Goal: Communication & Community: Answer question/provide support

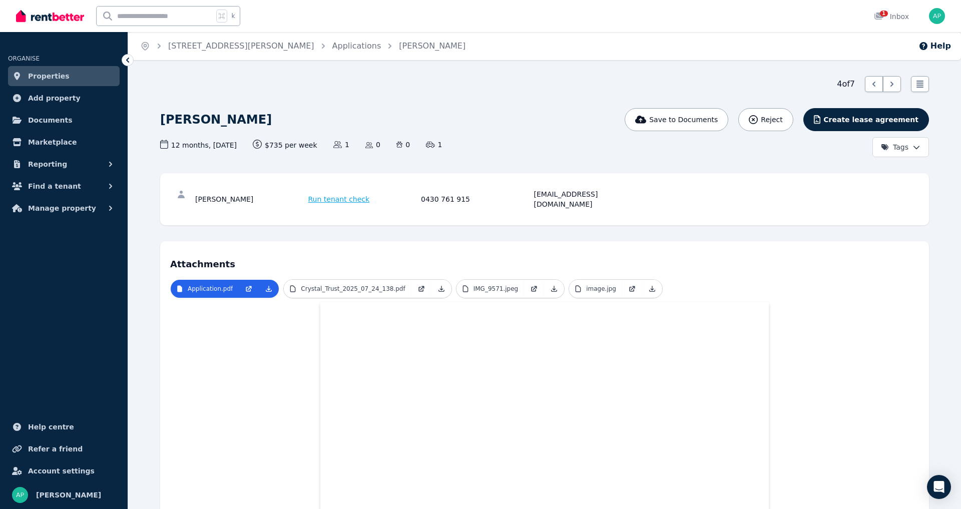
click at [45, 79] on span "Properties" at bounding box center [49, 76] width 42 height 12
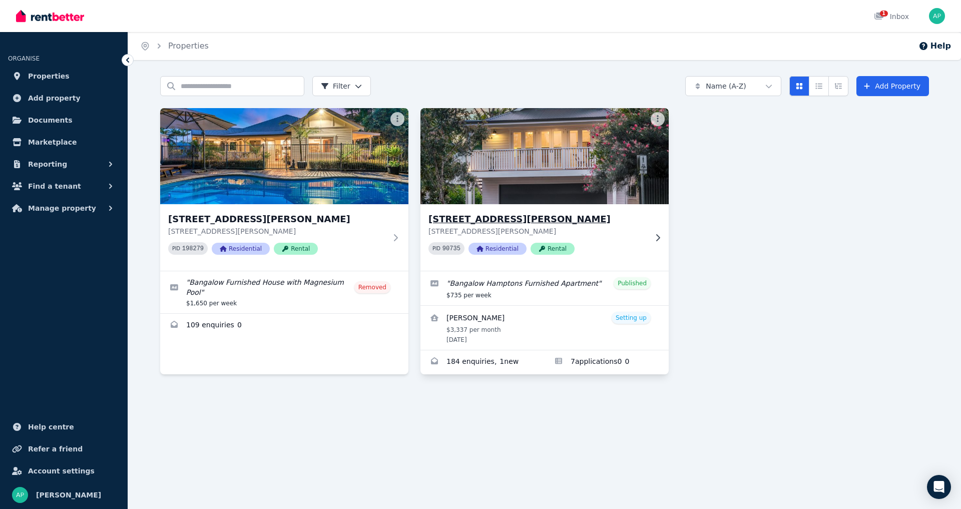
click at [507, 197] on img at bounding box center [544, 156] width 261 height 101
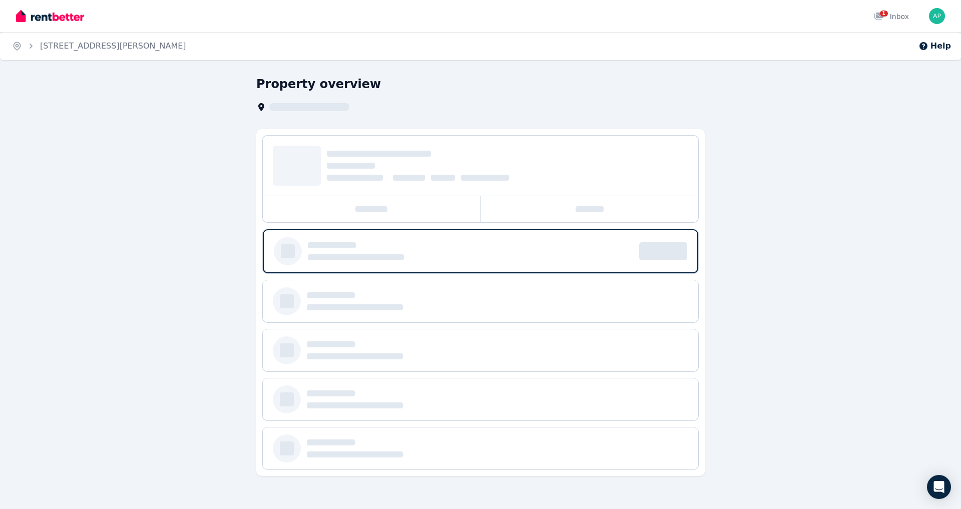
click at [507, 197] on div at bounding box center [589, 209] width 218 height 26
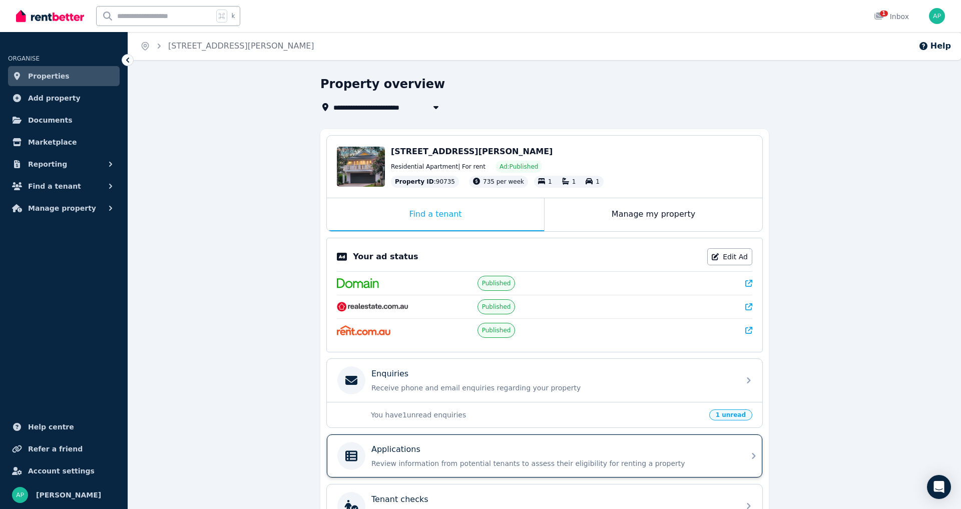
click at [435, 455] on div "Applications" at bounding box center [552, 449] width 362 height 12
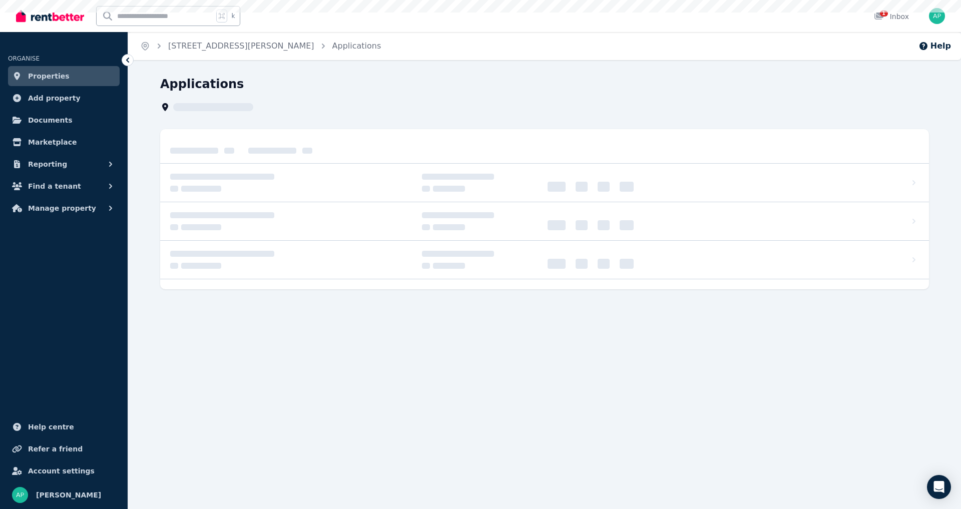
click at [435, 459] on div "Home [STREET_ADDRESS][PERSON_NAME] Applications Help Applications" at bounding box center [480, 254] width 961 height 509
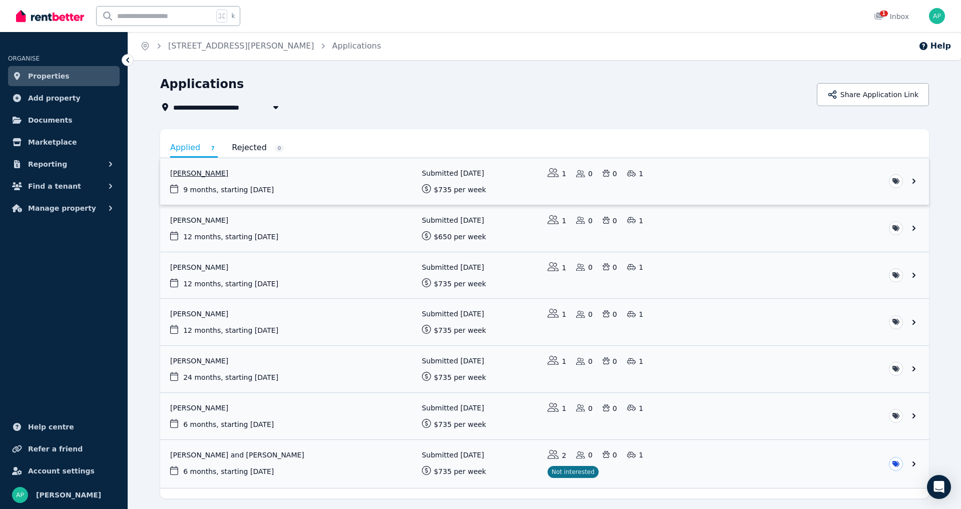
click at [324, 183] on link "View application: Alicia Mcmillan" at bounding box center [544, 181] width 769 height 47
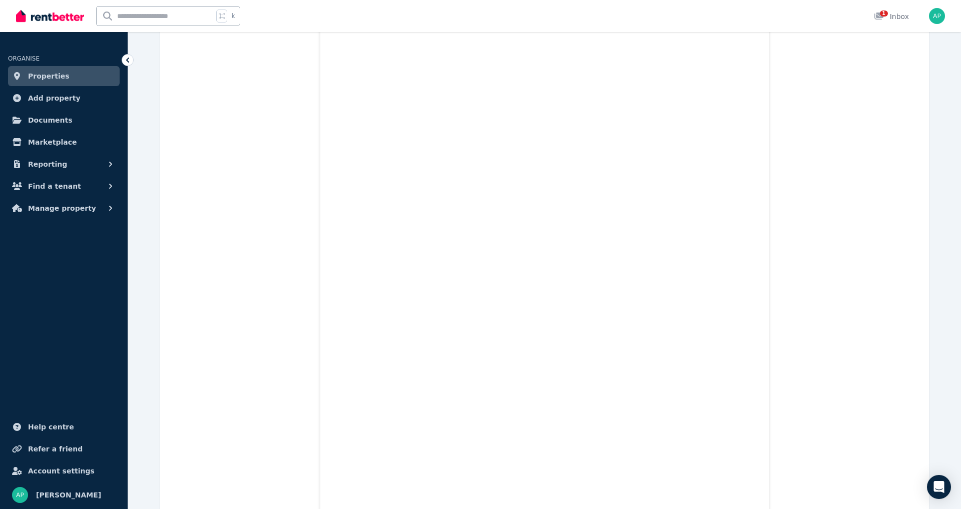
scroll to position [1434, 0]
click at [47, 76] on span "Properties" at bounding box center [49, 76] width 42 height 12
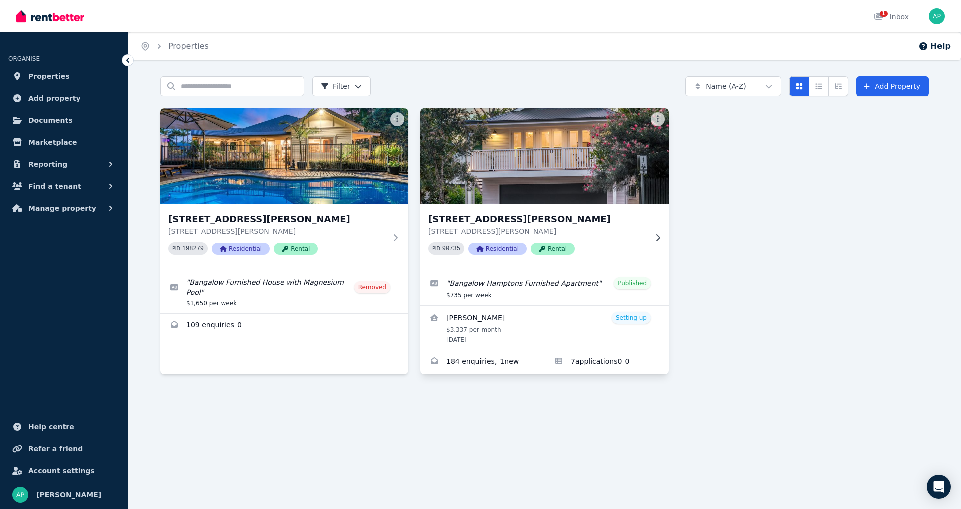
click at [509, 196] on img at bounding box center [544, 156] width 261 height 101
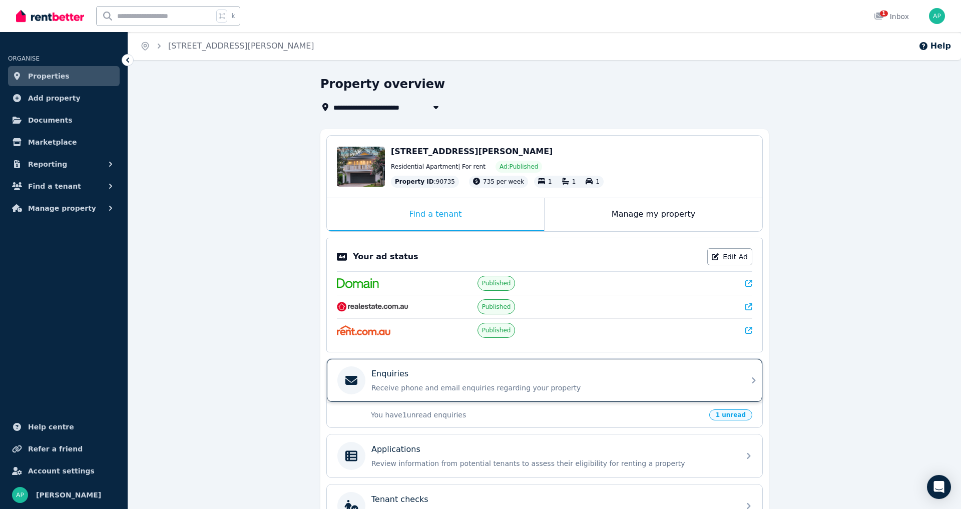
click at [404, 380] on p "Enquiries" at bounding box center [389, 374] width 37 height 12
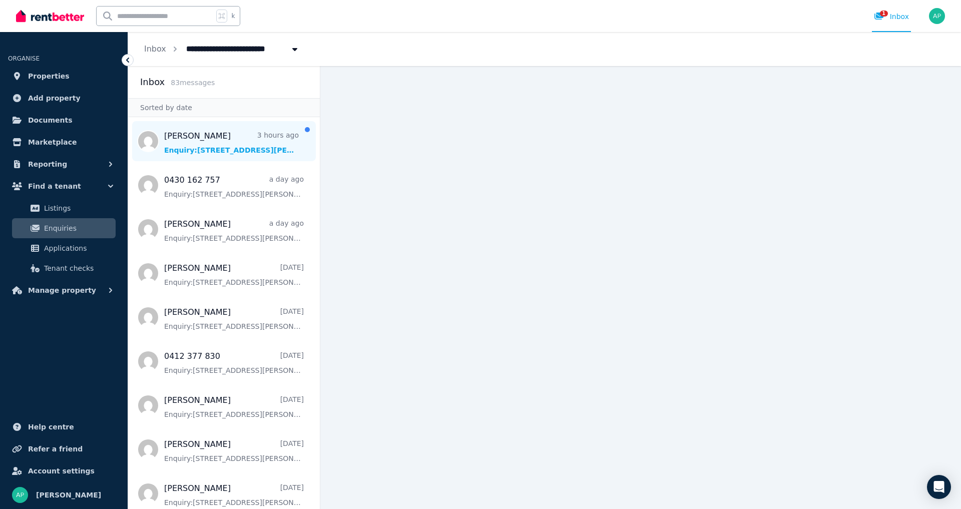
click at [222, 149] on span "Message list" at bounding box center [224, 141] width 192 height 40
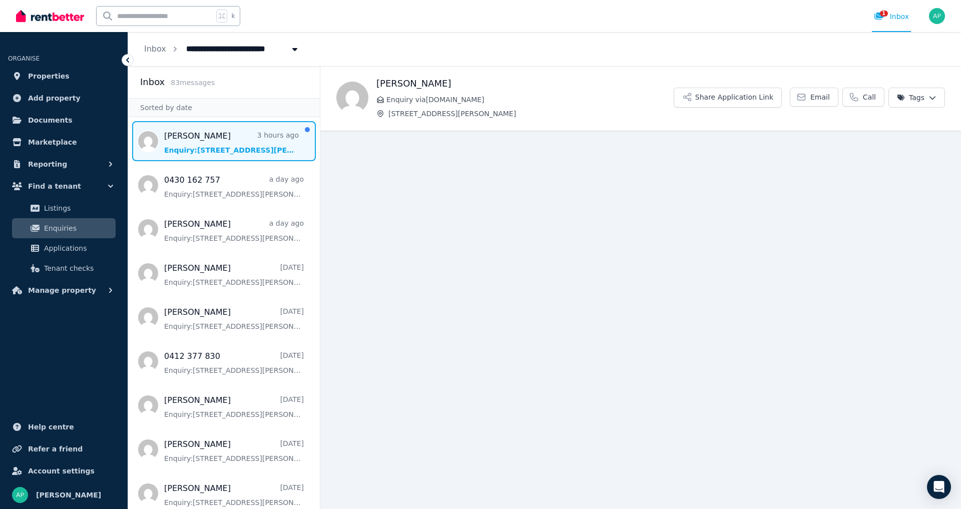
click at [236, 149] on span "Message list" at bounding box center [224, 141] width 192 height 40
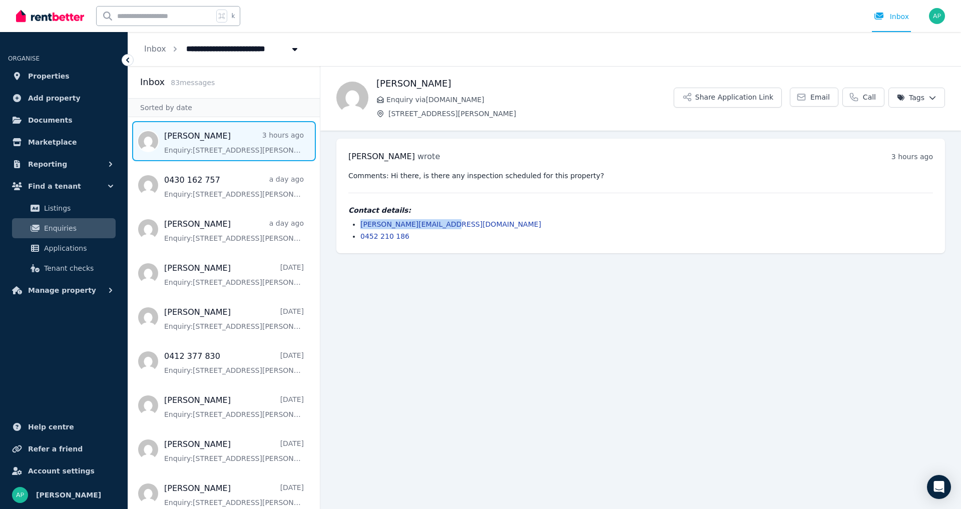
drag, startPoint x: 457, startPoint y: 224, endPoint x: 360, endPoint y: 224, distance: 97.6
click at [360, 224] on ul "[PERSON_NAME][EMAIL_ADDRESS][DOMAIN_NAME] 0452 210 186" at bounding box center [640, 230] width 585 height 22
click at [214, 274] on span "Message list" at bounding box center [224, 273] width 192 height 40
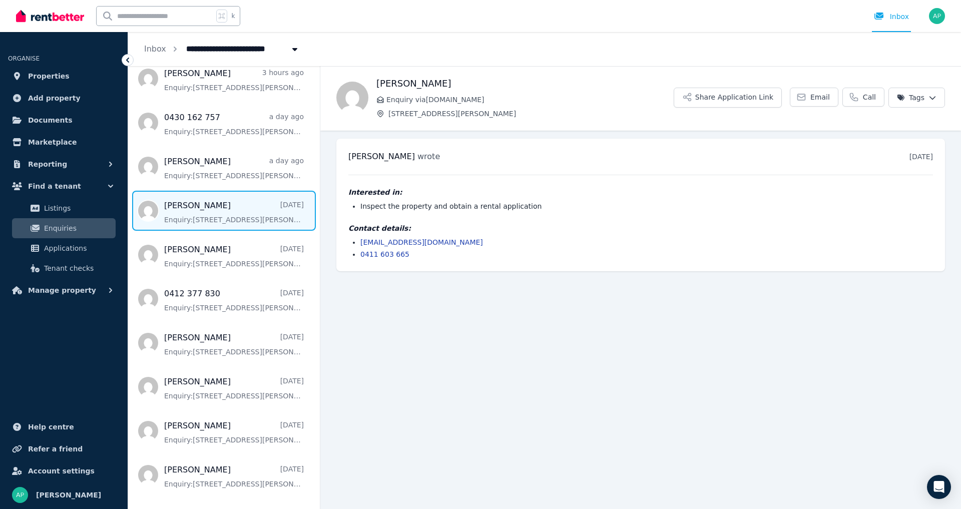
scroll to position [64, 0]
click at [257, 264] on span "Message list" at bounding box center [224, 254] width 192 height 40
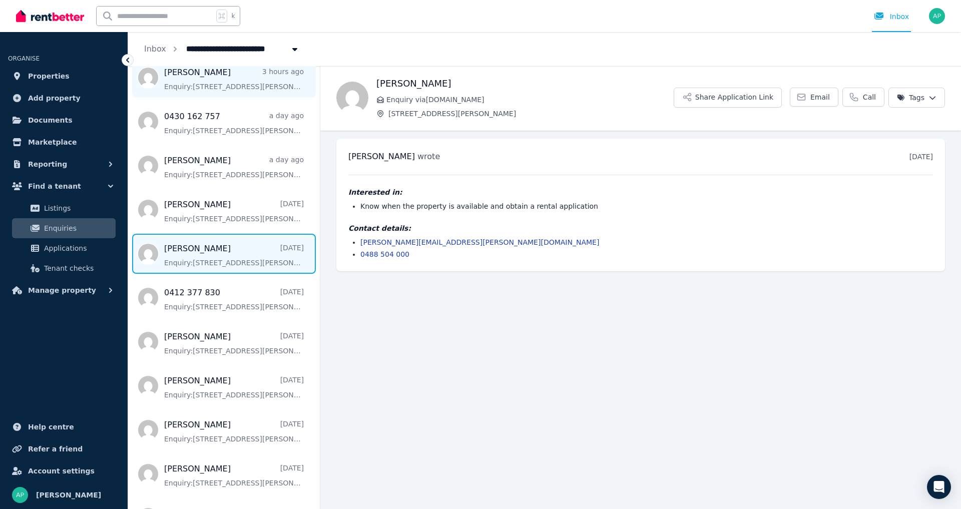
click at [233, 95] on span "Message list" at bounding box center [224, 78] width 192 height 40
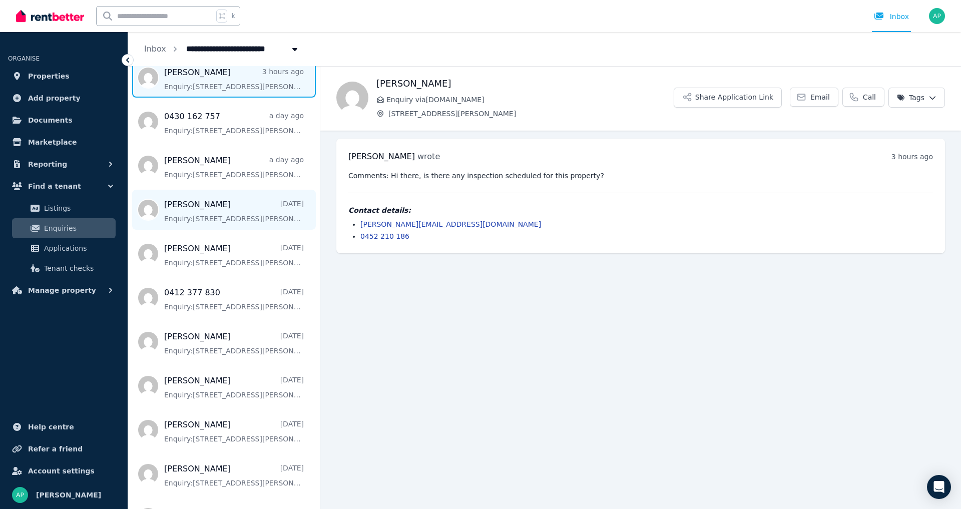
click at [195, 207] on span "Message list" at bounding box center [224, 210] width 192 height 40
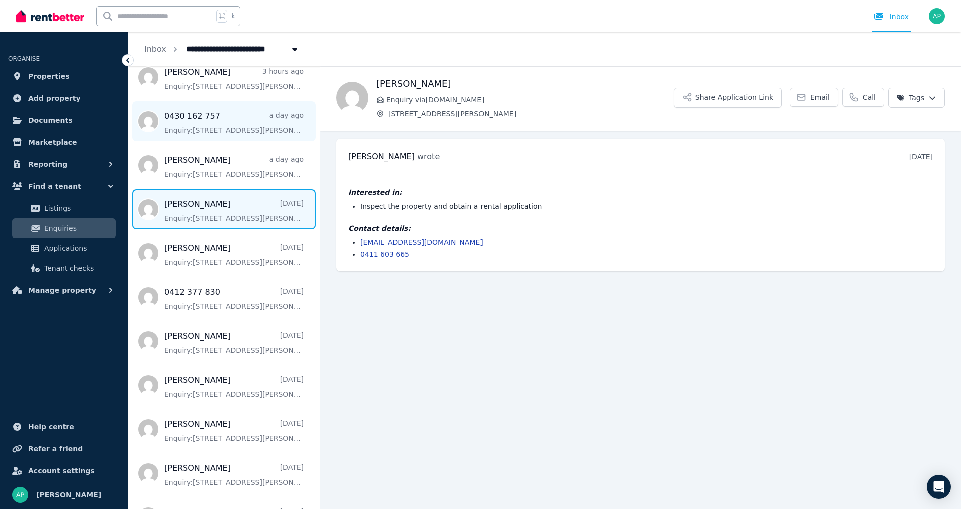
click at [217, 123] on span "Message list" at bounding box center [224, 121] width 192 height 40
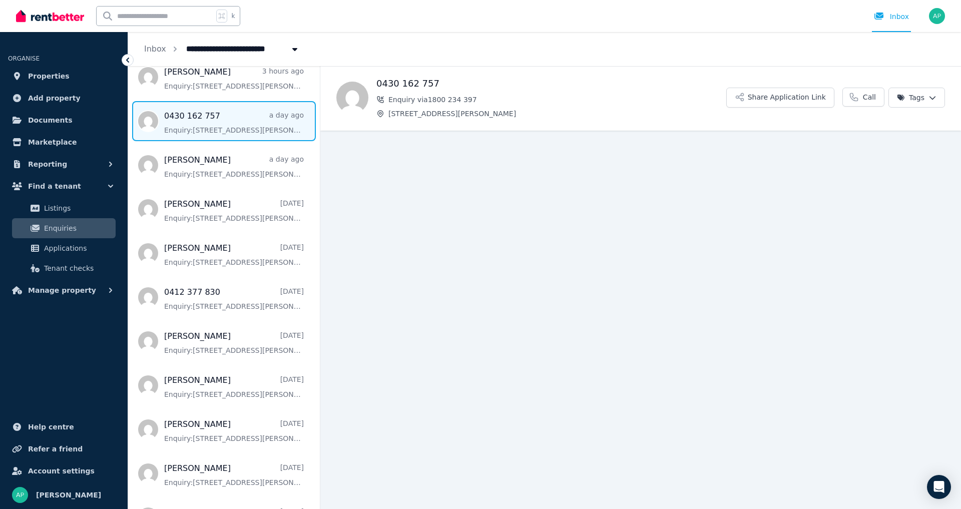
click at [217, 123] on span "Message list" at bounding box center [224, 121] width 192 height 40
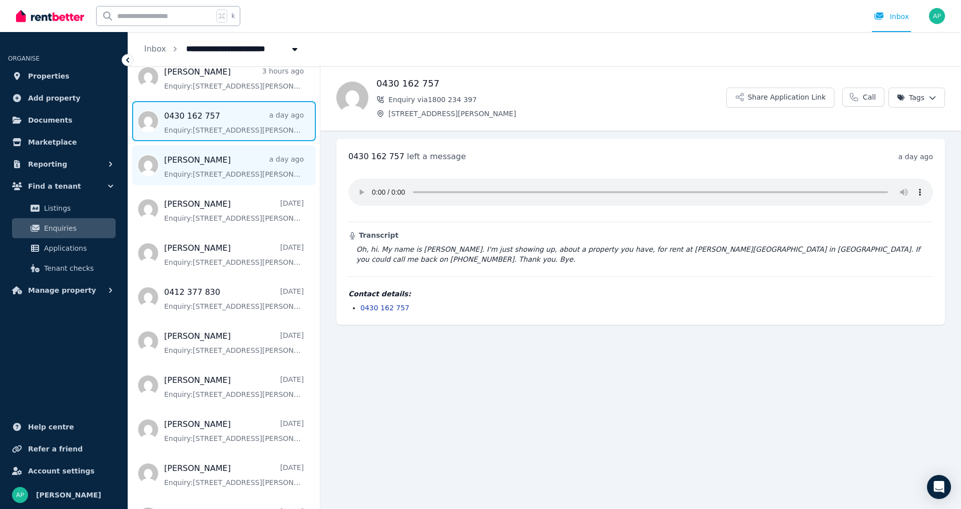
click at [205, 164] on span "Message list" at bounding box center [224, 165] width 192 height 40
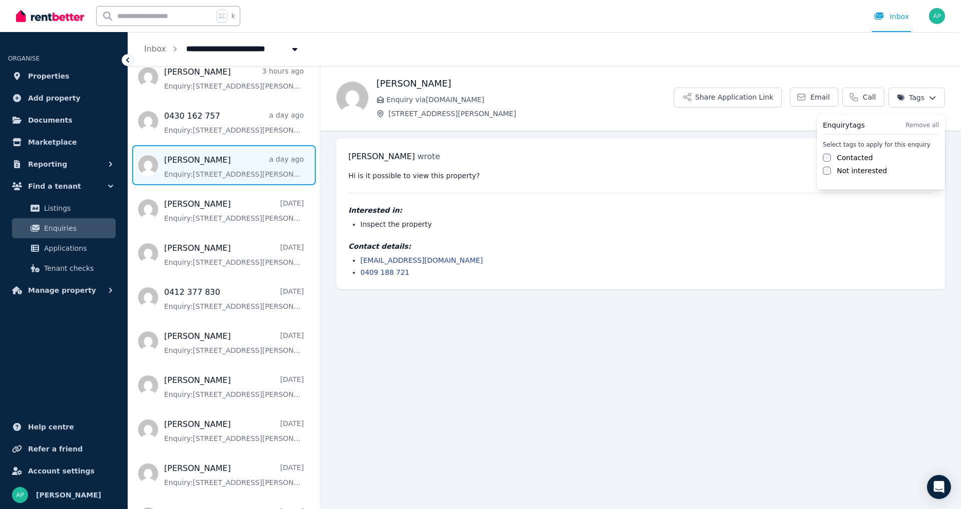
click at [935, 98] on html "**********" at bounding box center [480, 254] width 961 height 509
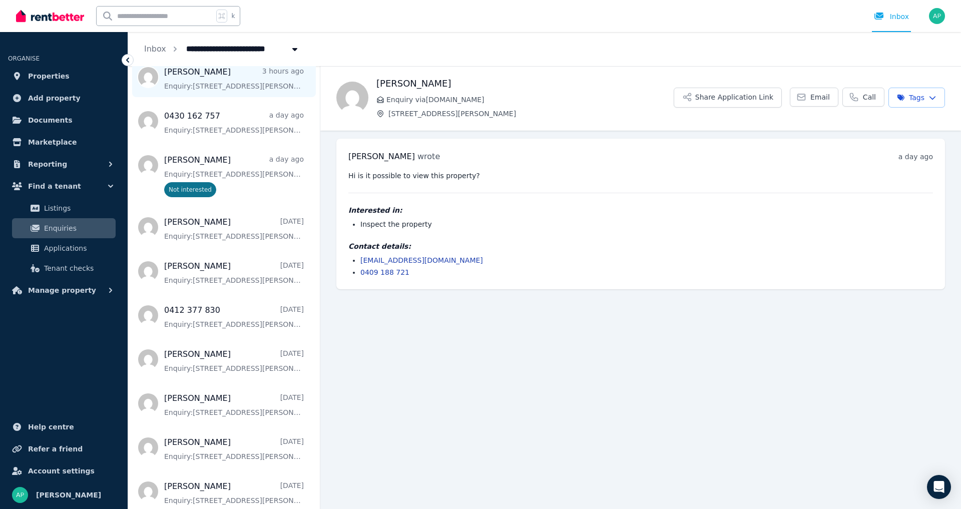
click at [260, 84] on span "Message list" at bounding box center [224, 77] width 192 height 40
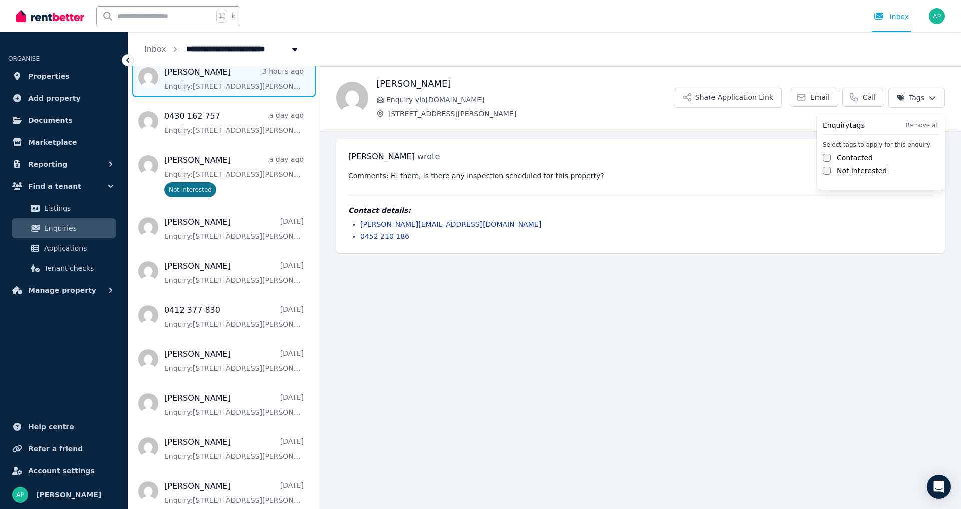
click at [932, 95] on html "**********" at bounding box center [480, 254] width 961 height 509
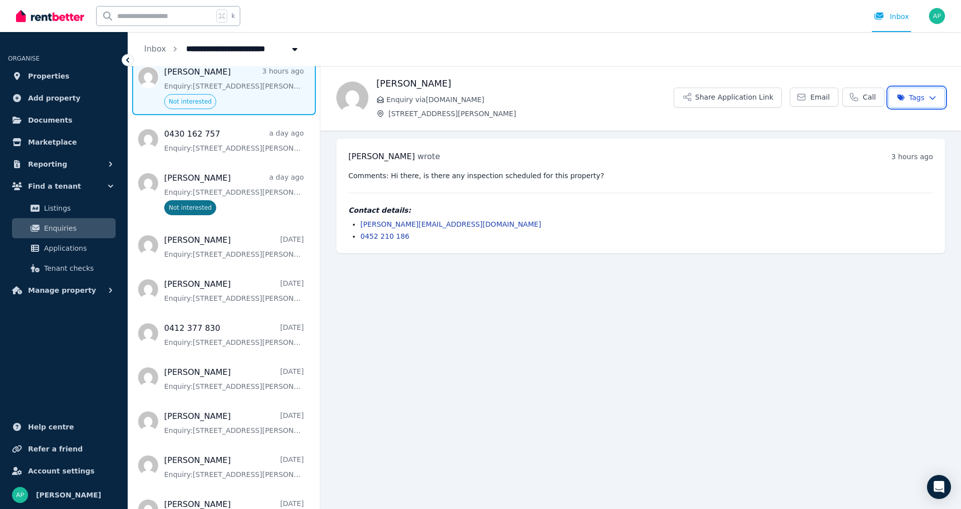
drag, startPoint x: 806, startPoint y: 271, endPoint x: 791, endPoint y: 276, distance: 15.4
click at [806, 271] on html "**********" at bounding box center [480, 254] width 961 height 509
click at [532, 311] on main "Back [PERSON_NAME] Enquiry via [DOMAIN_NAME] [STREET_ADDRESS][PERSON_NAME] Appl…" at bounding box center [640, 287] width 641 height 443
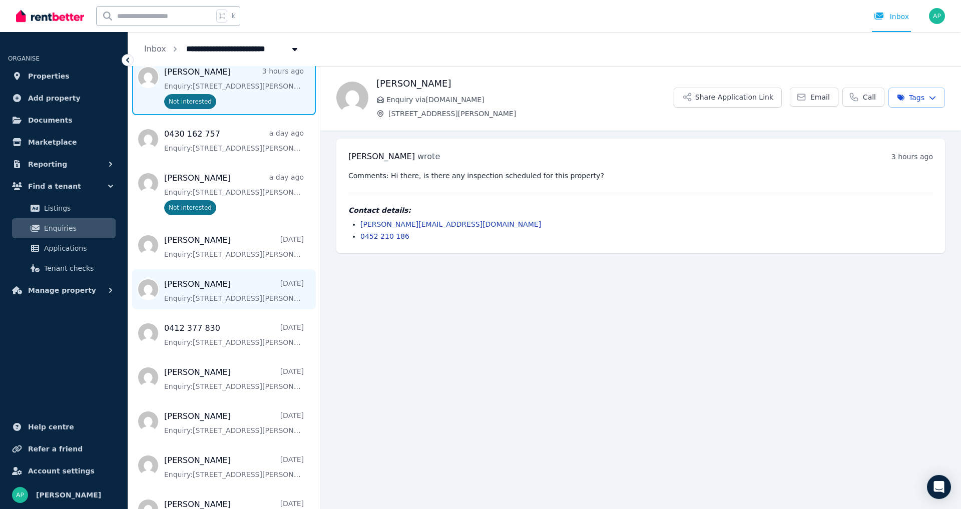
click at [210, 301] on span "Message list" at bounding box center [224, 289] width 192 height 40
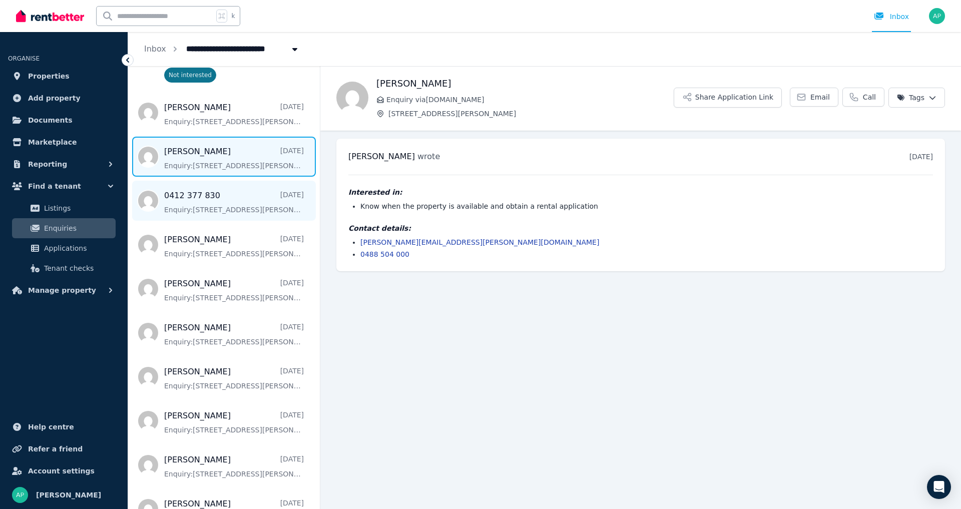
scroll to position [198, 0]
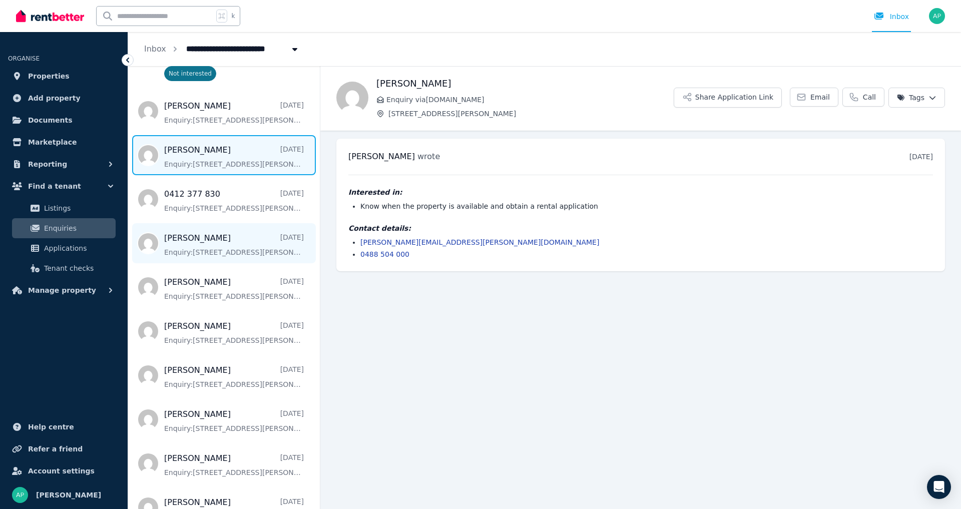
click at [234, 240] on span "Message list" at bounding box center [224, 243] width 192 height 40
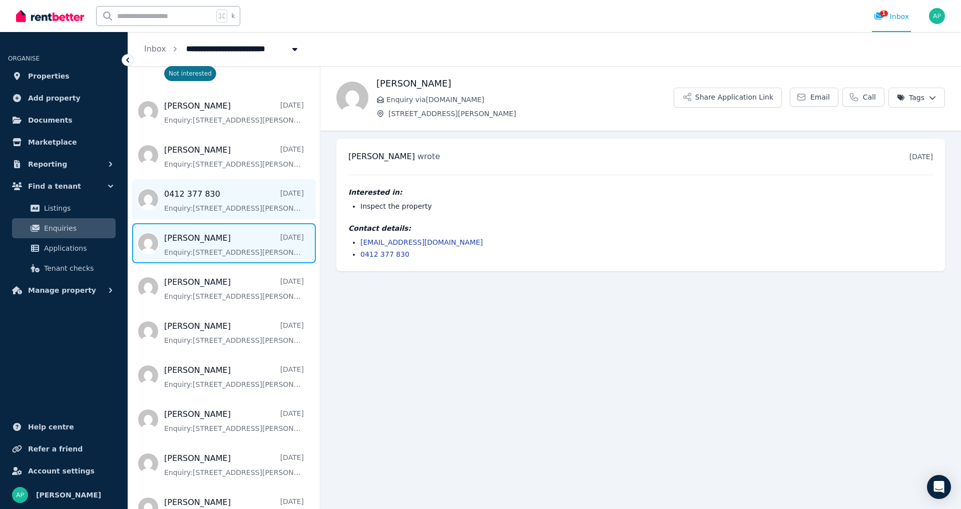
click at [251, 209] on span "Message list" at bounding box center [224, 199] width 192 height 40
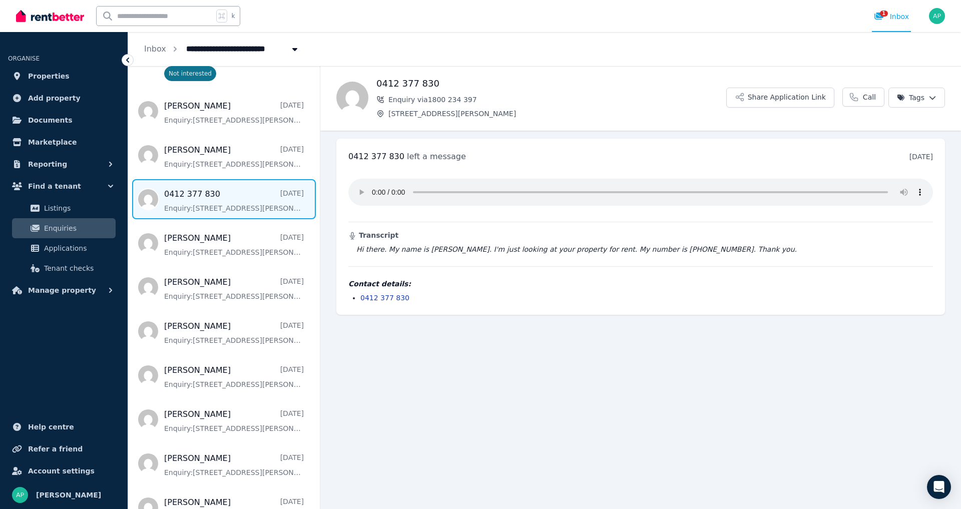
click at [357, 187] on audio at bounding box center [640, 192] width 585 height 27
click at [208, 295] on span "Message list" at bounding box center [224, 287] width 192 height 40
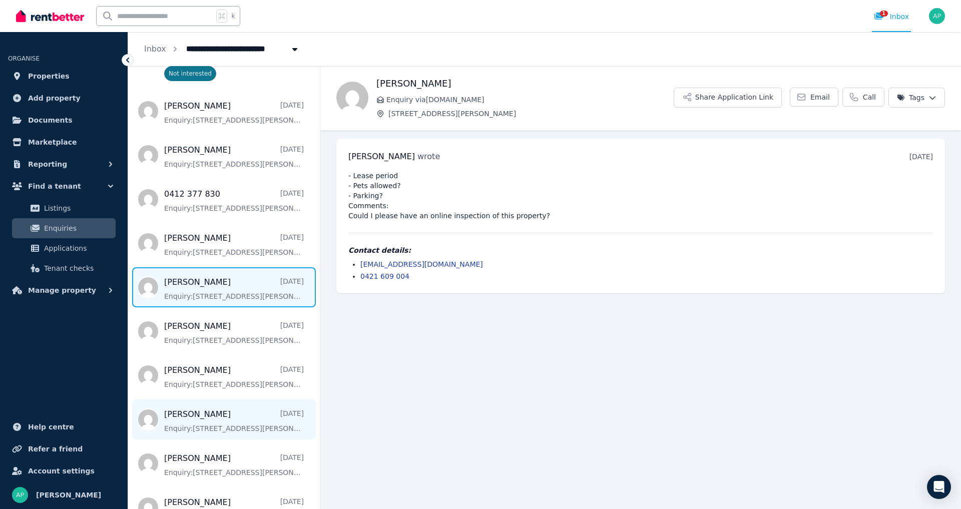
click at [269, 420] on span "Message list" at bounding box center [224, 419] width 192 height 40
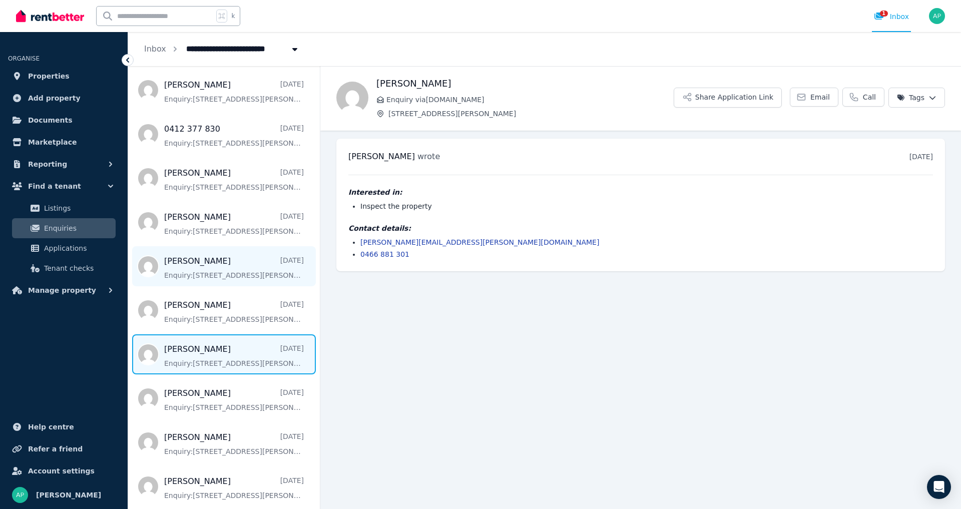
scroll to position [284, 0]
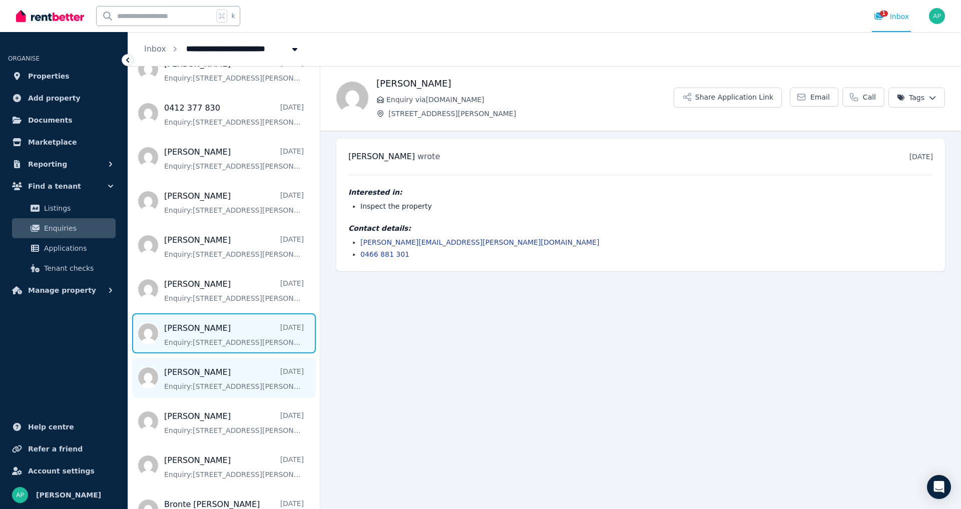
click at [235, 380] on span "Message list" at bounding box center [224, 377] width 192 height 40
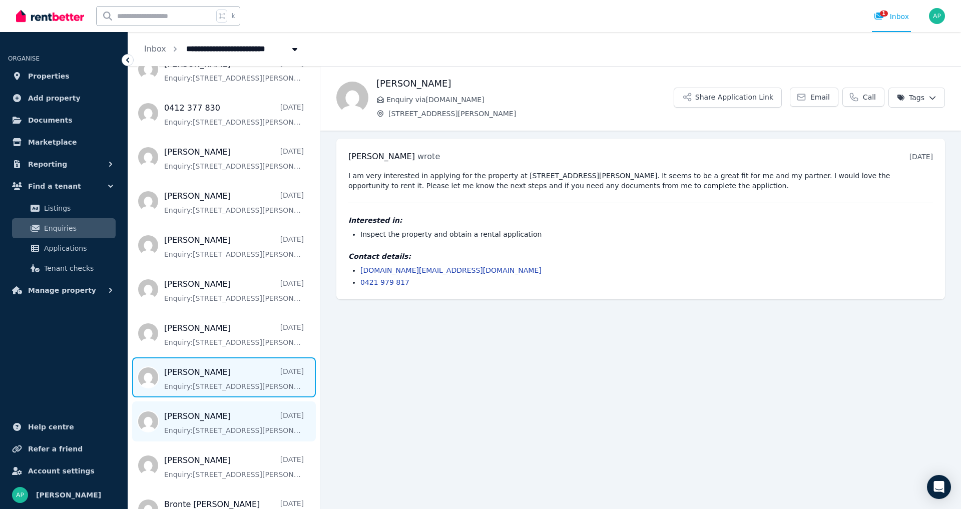
click at [250, 431] on span "Message list" at bounding box center [224, 421] width 192 height 40
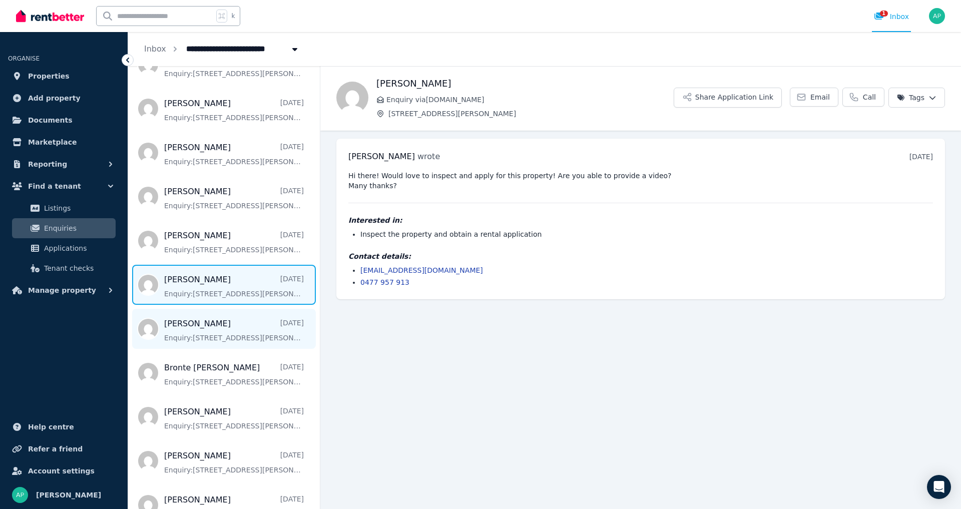
scroll to position [470, 0]
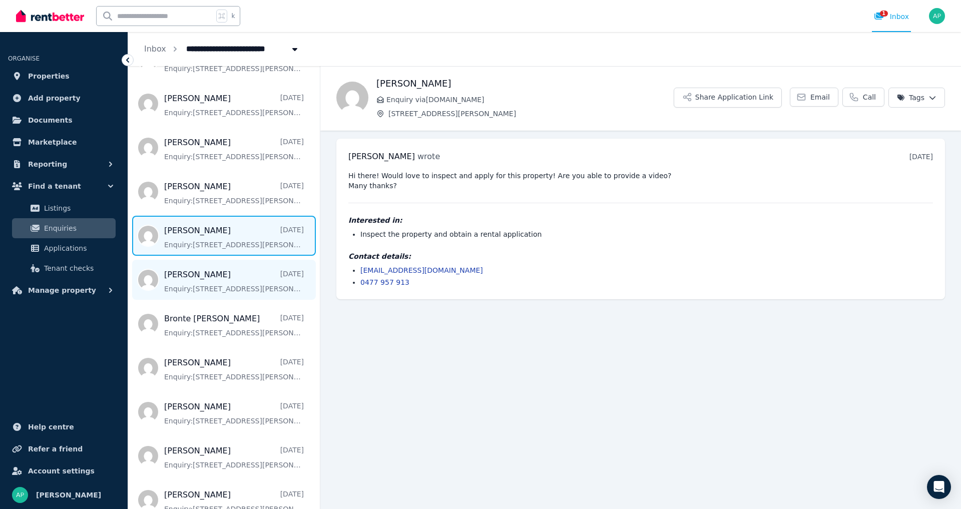
click at [222, 298] on span "Message list" at bounding box center [224, 280] width 192 height 40
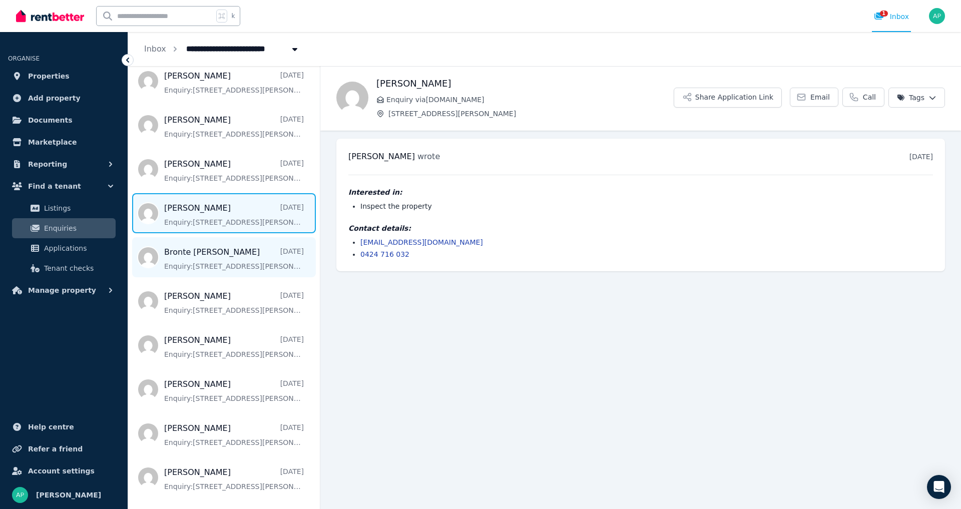
scroll to position [537, 0]
click at [215, 270] on span "Message list" at bounding box center [224, 257] width 192 height 40
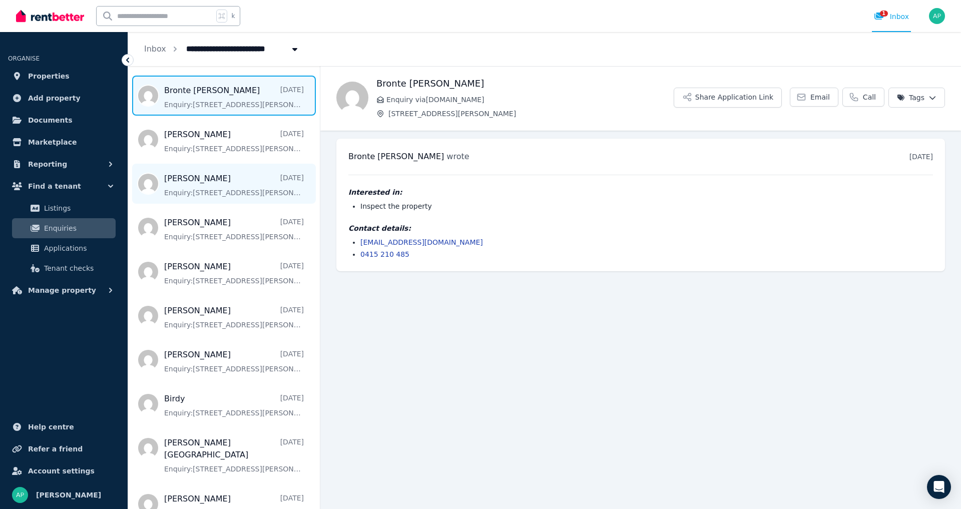
scroll to position [701, 0]
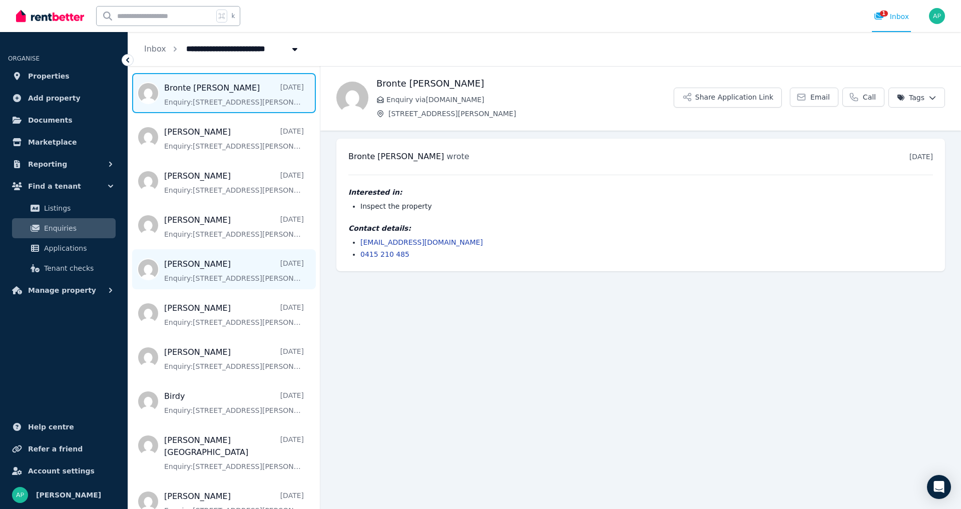
click at [236, 271] on span "Message list" at bounding box center [224, 269] width 192 height 40
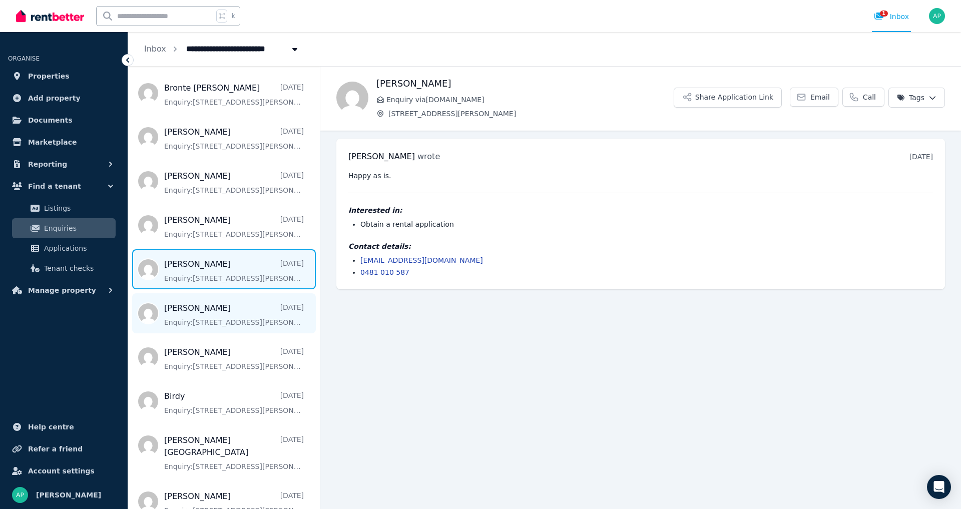
click at [263, 321] on span "Message list" at bounding box center [224, 313] width 192 height 40
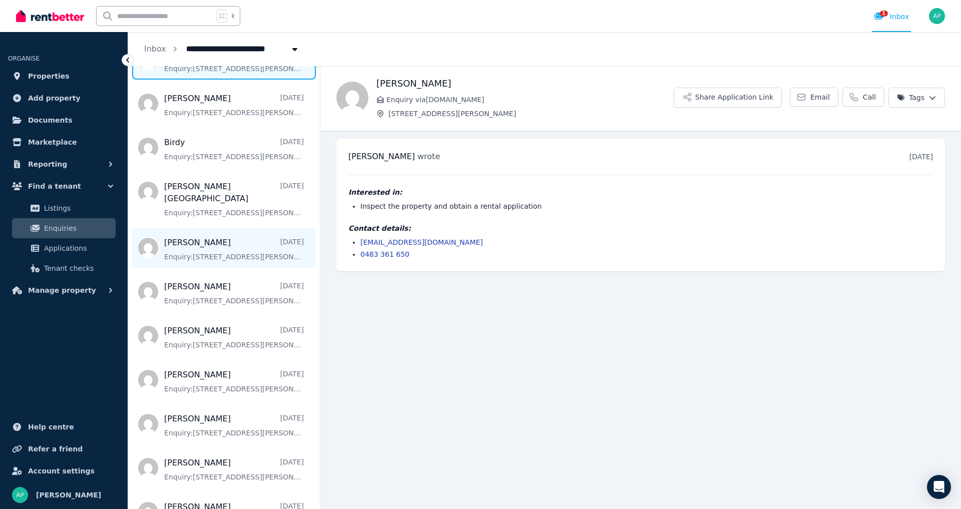
scroll to position [956, 0]
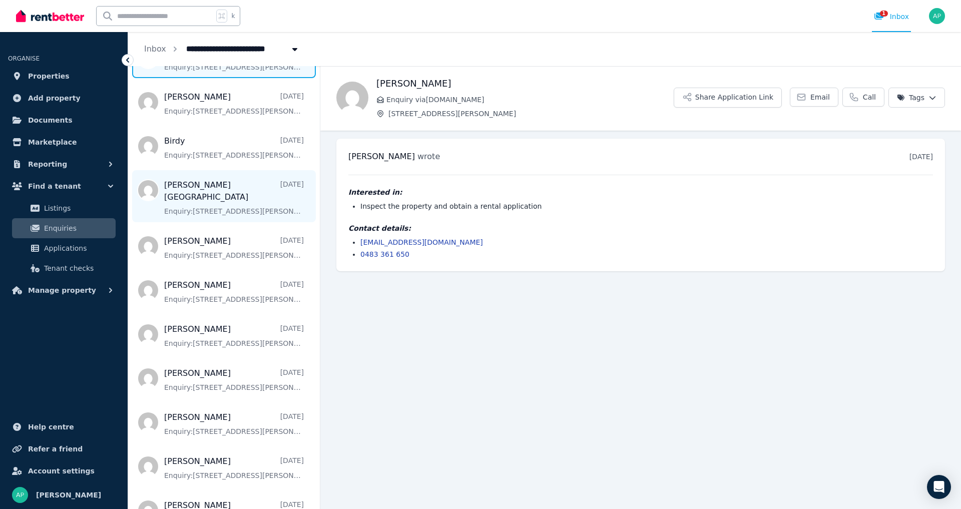
click at [218, 197] on span "Message list" at bounding box center [224, 196] width 192 height 52
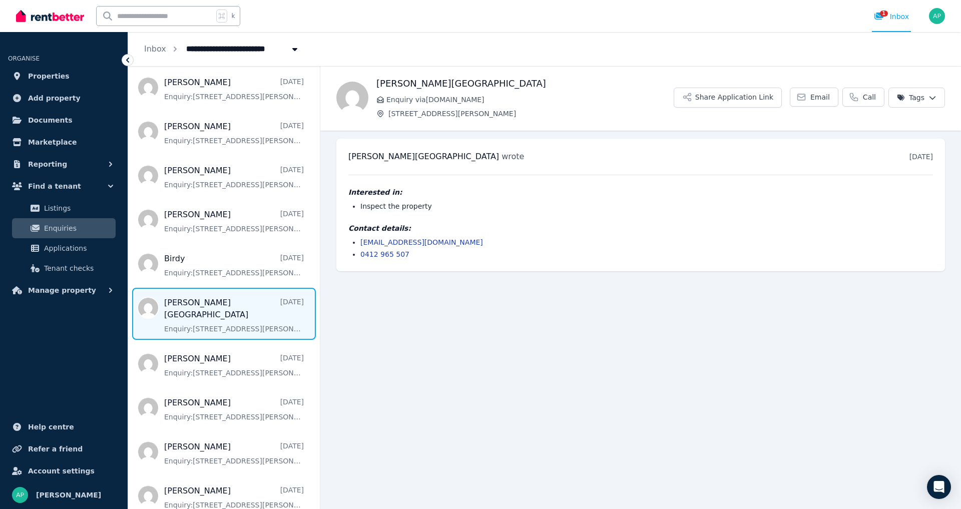
scroll to position [828, 0]
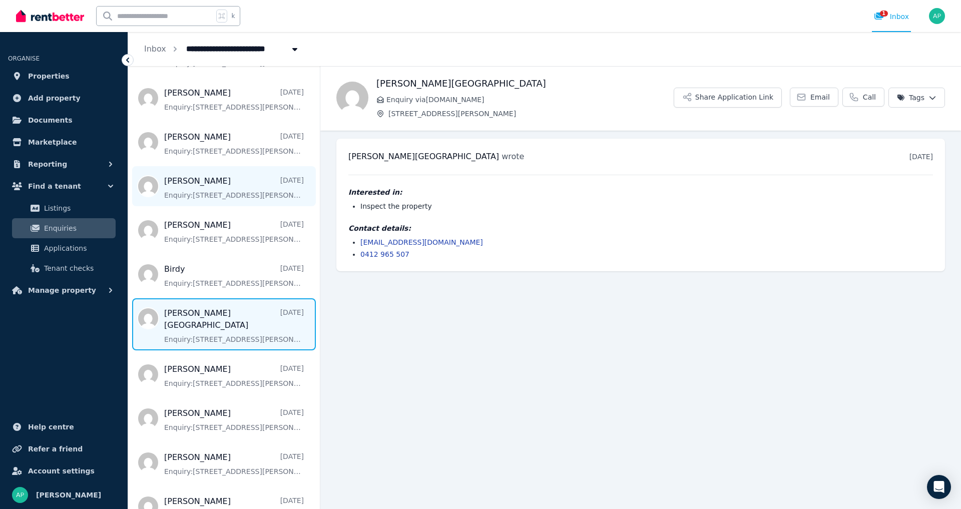
click at [218, 197] on span "Message list" at bounding box center [224, 186] width 192 height 40
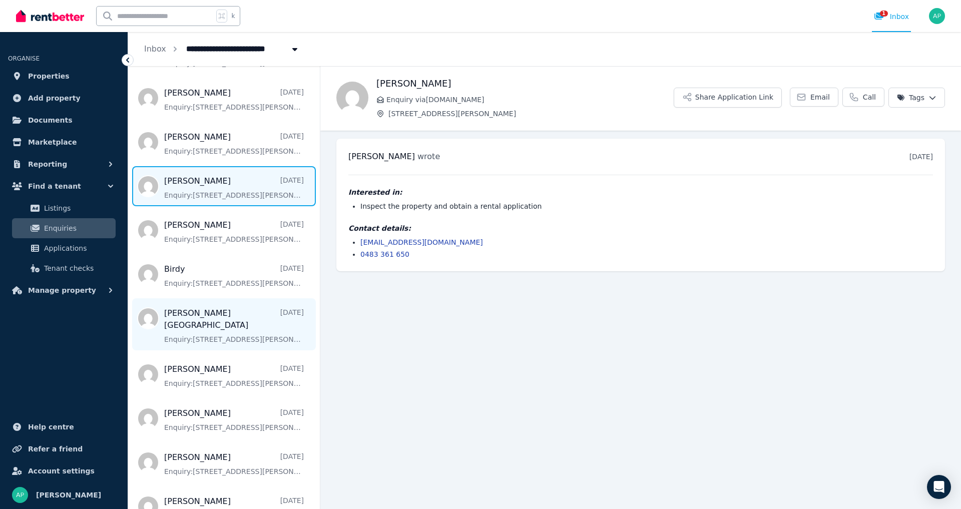
click at [276, 321] on span "Message list" at bounding box center [224, 324] width 192 height 52
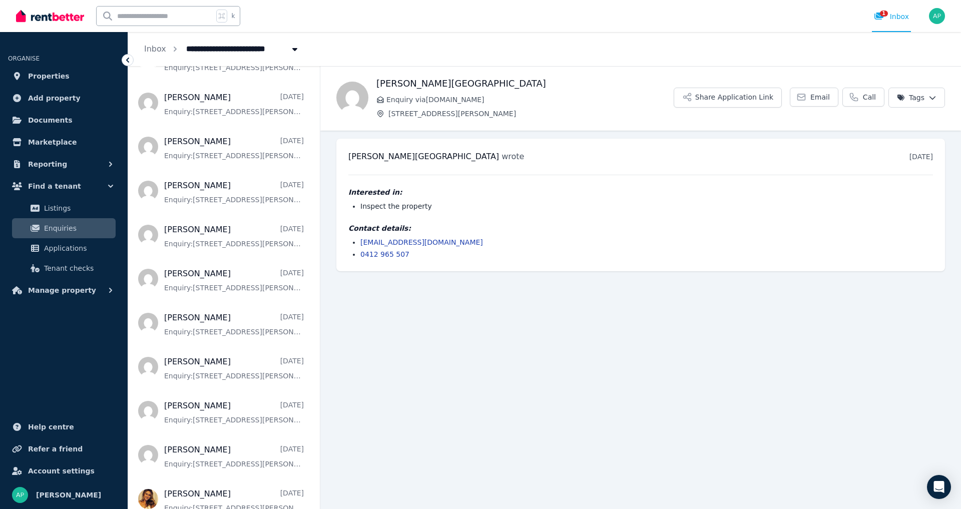
scroll to position [1192, 0]
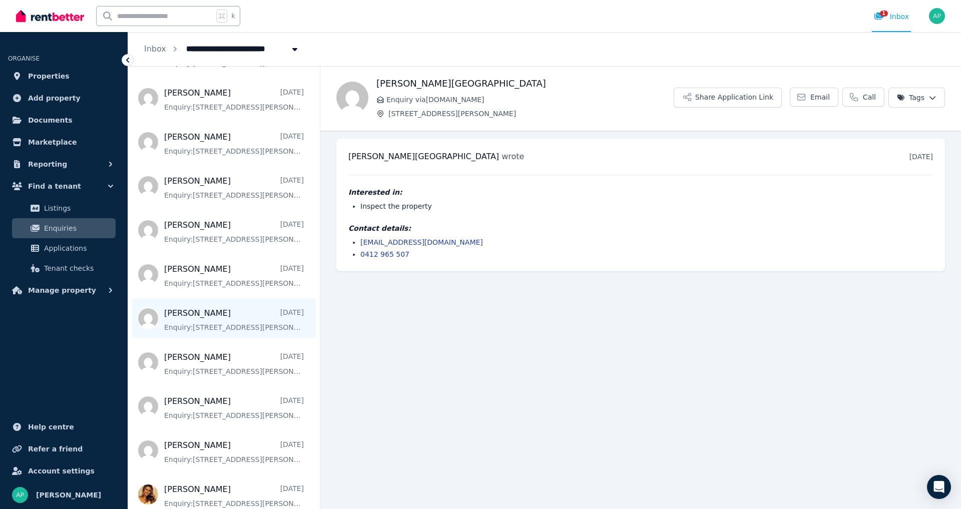
click at [278, 320] on span "Message list" at bounding box center [224, 318] width 192 height 40
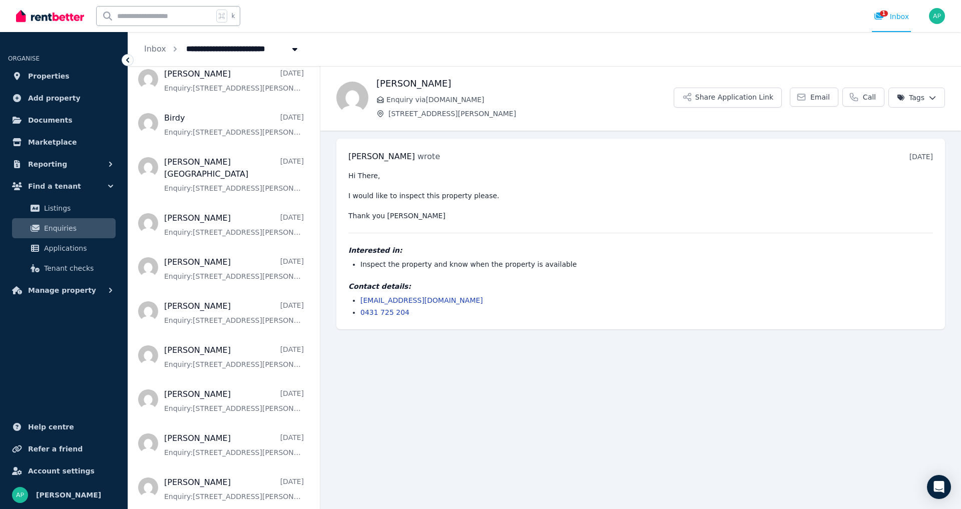
scroll to position [966, 0]
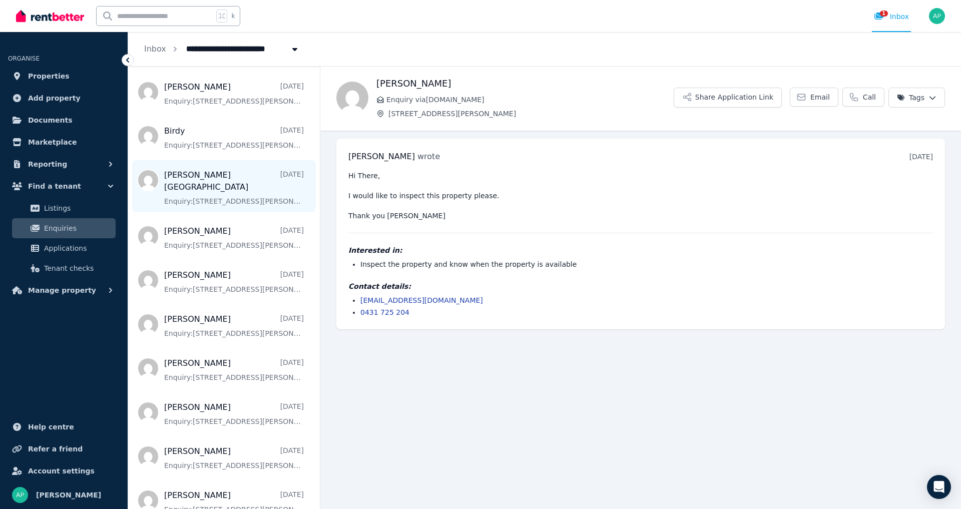
click at [272, 198] on span "Message list" at bounding box center [224, 186] width 192 height 52
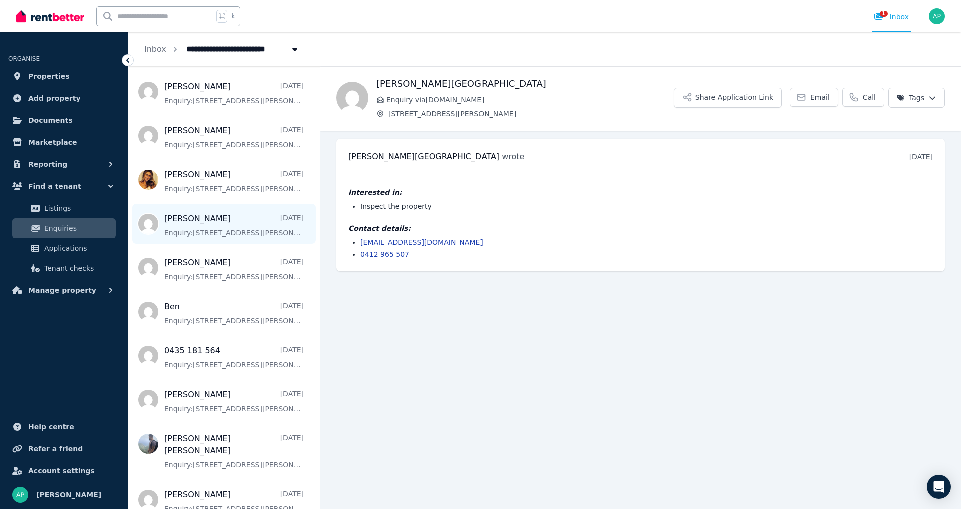
scroll to position [1529, 0]
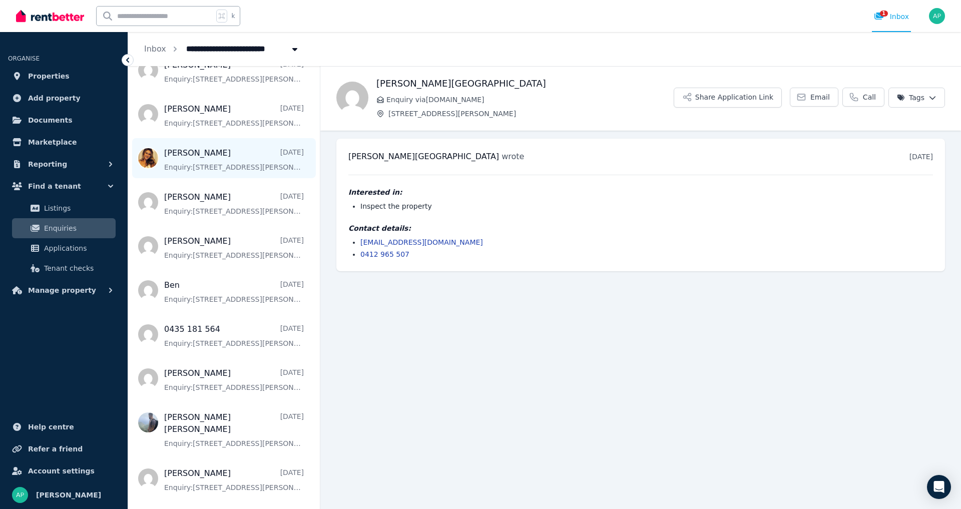
click at [266, 160] on span "Message list" at bounding box center [224, 158] width 192 height 40
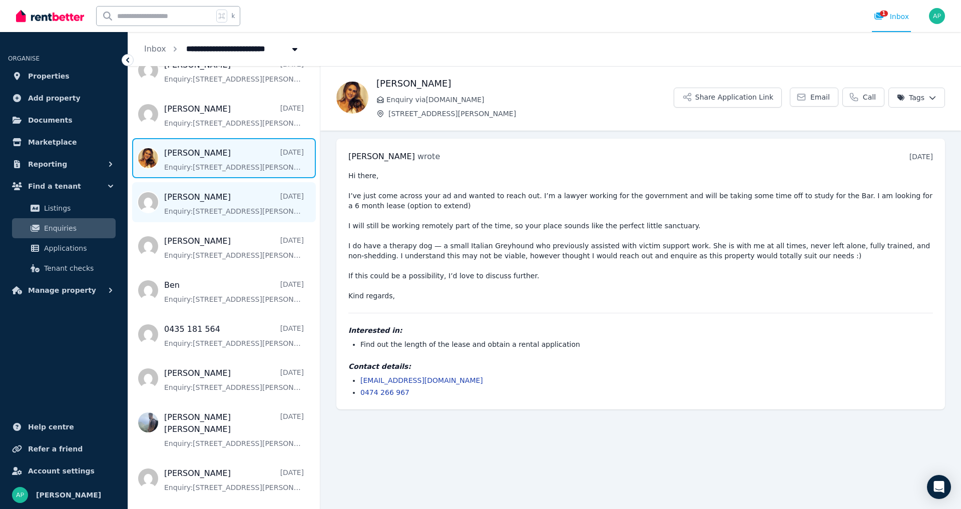
click at [247, 210] on span "Message list" at bounding box center [224, 202] width 192 height 40
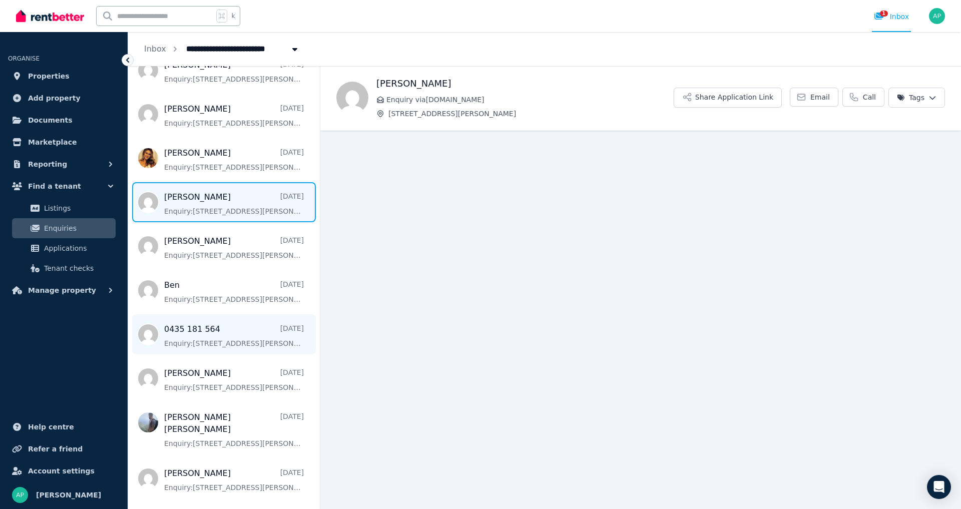
click at [250, 328] on span "Message list" at bounding box center [224, 334] width 192 height 40
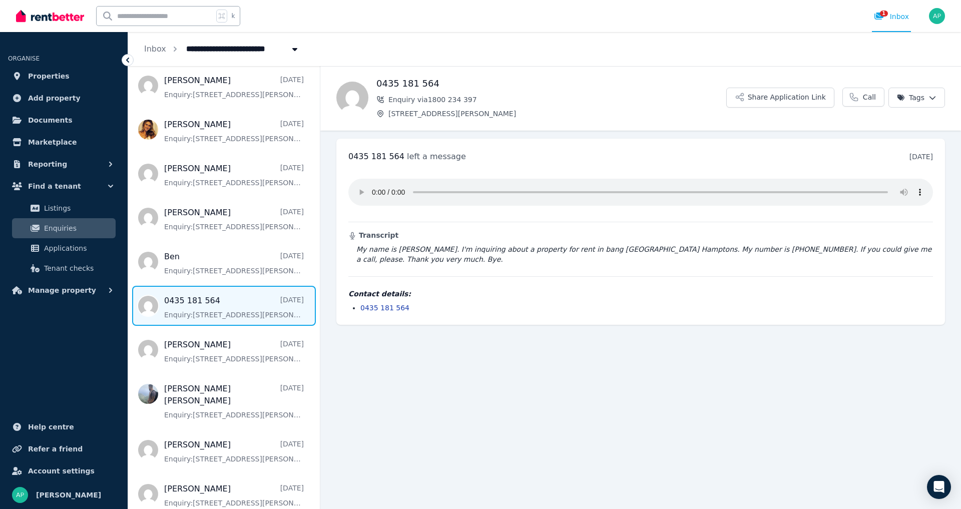
scroll to position [1558, 0]
click at [252, 348] on span "Message list" at bounding box center [224, 349] width 192 height 40
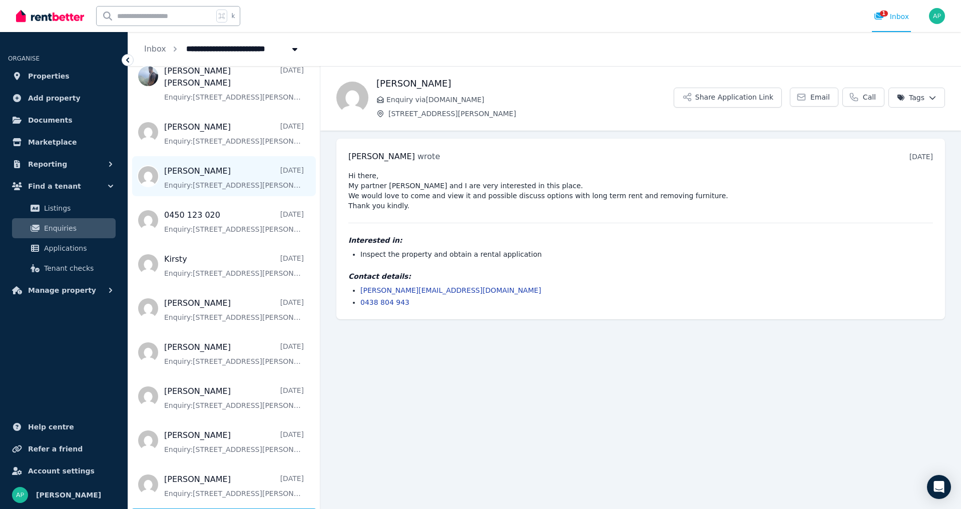
scroll to position [1876, 0]
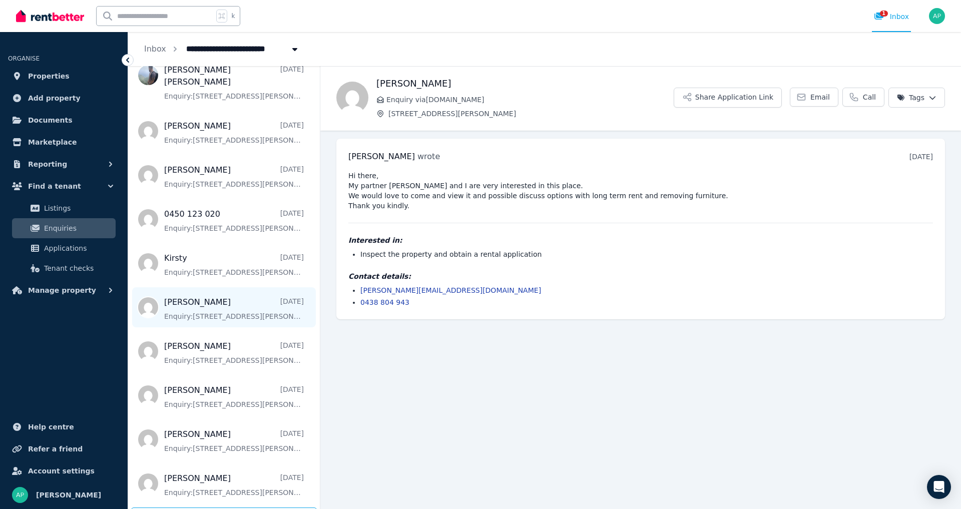
click at [258, 297] on span "Message list" at bounding box center [224, 307] width 192 height 40
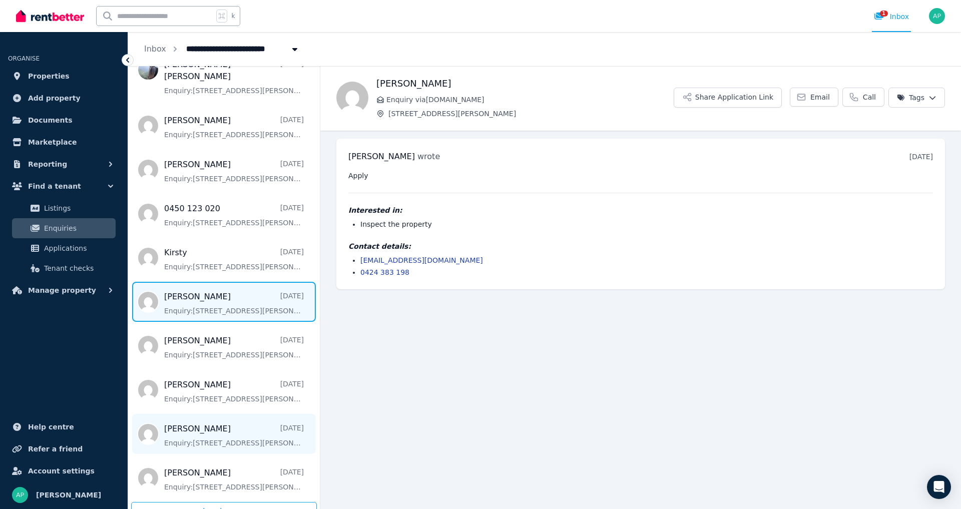
click at [283, 429] on span "Message list" at bounding box center [224, 434] width 192 height 40
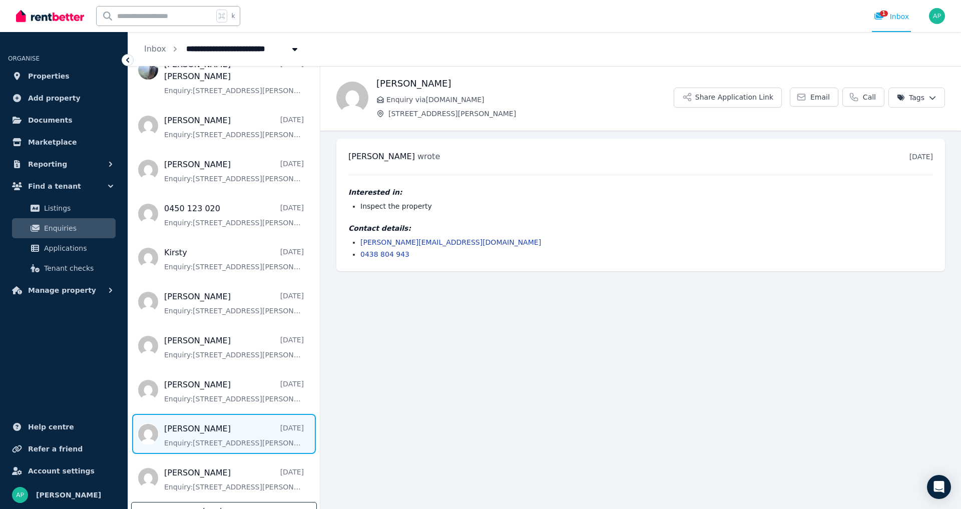
click at [253, 502] on div "Load more" at bounding box center [224, 511] width 186 height 19
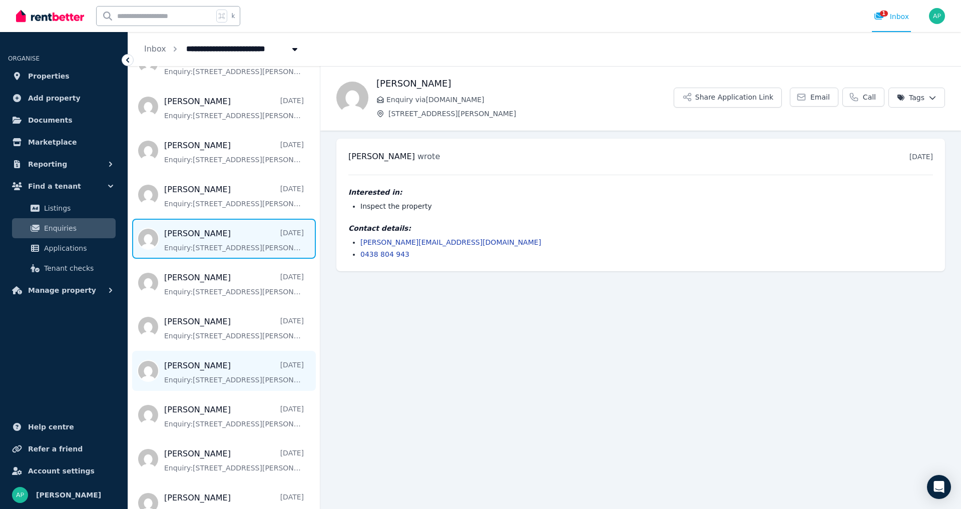
scroll to position [2078, 0]
click at [242, 365] on span "Message list" at bounding box center [224, 370] width 192 height 40
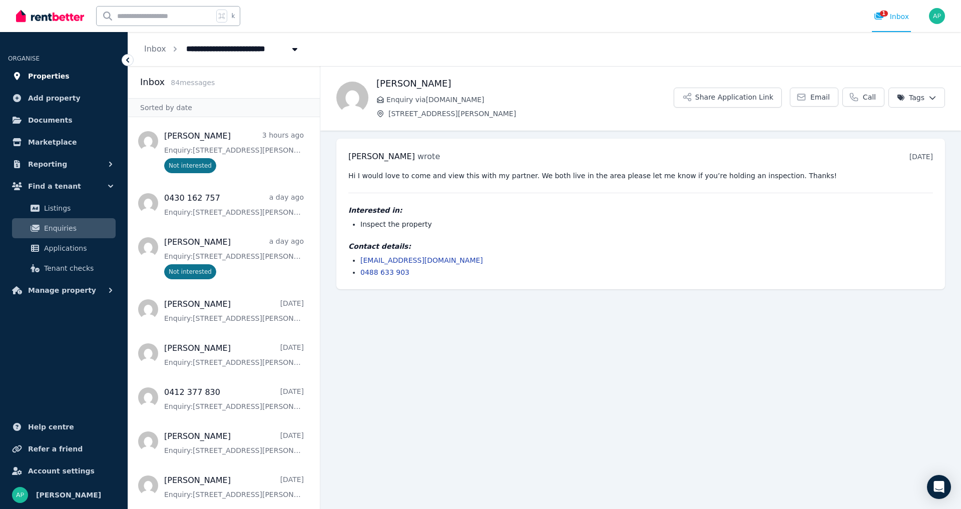
click at [36, 79] on span "Properties" at bounding box center [49, 76] width 42 height 12
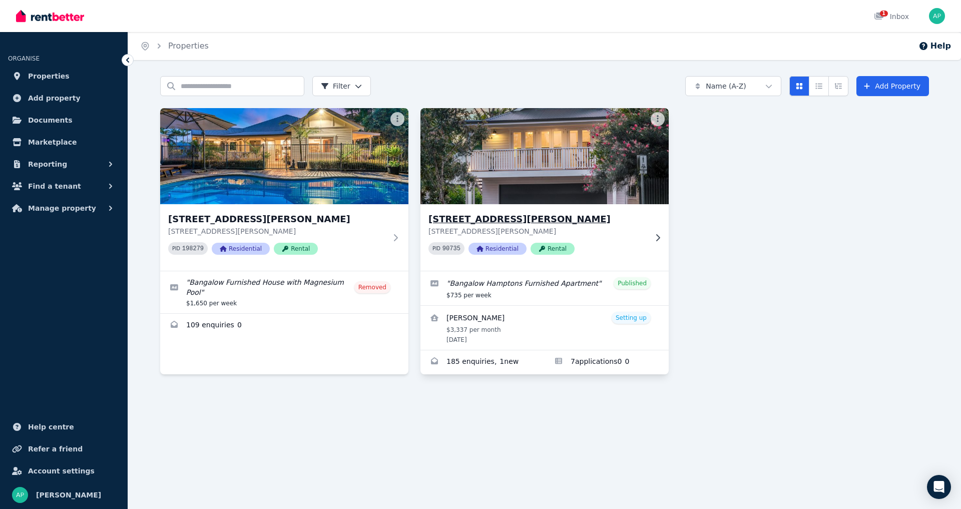
click at [520, 189] on img at bounding box center [544, 156] width 261 height 101
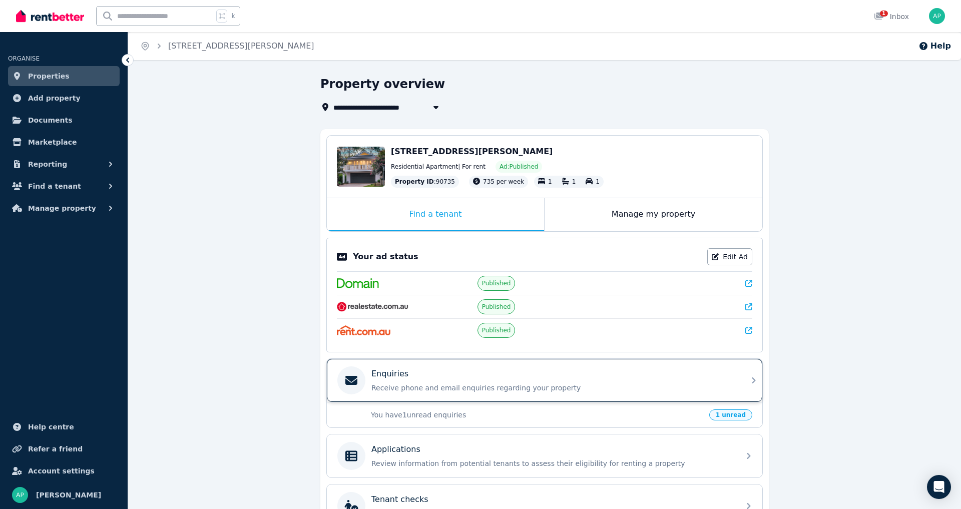
click at [453, 380] on div "Enquiries" at bounding box center [552, 374] width 362 height 12
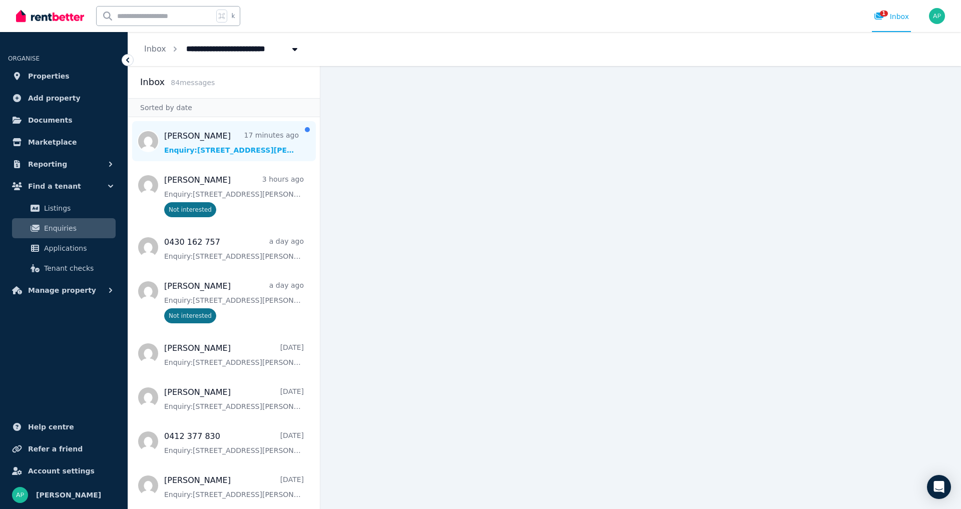
click at [255, 150] on span "Message list" at bounding box center [224, 141] width 192 height 40
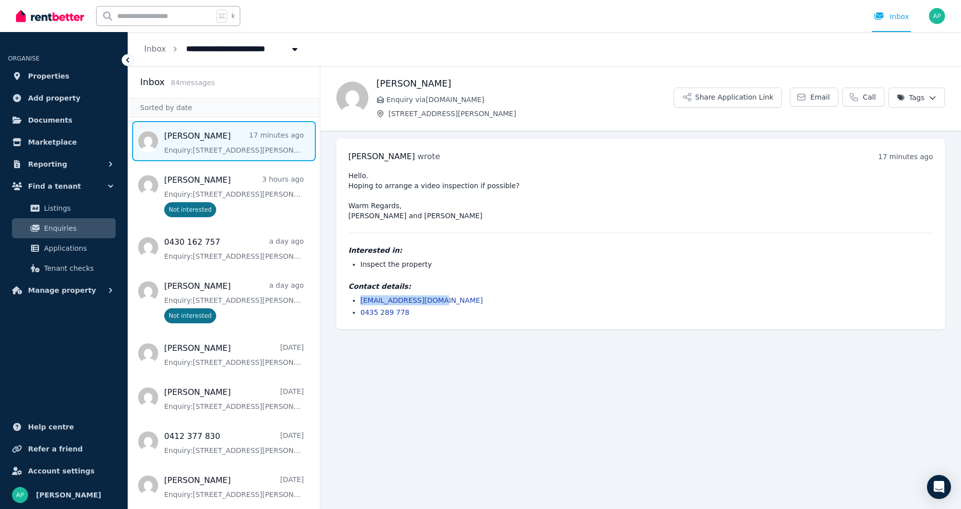
drag, startPoint x: 444, startPoint y: 300, endPoint x: 360, endPoint y: 299, distance: 84.6
click at [359, 299] on ul "[EMAIL_ADDRESS][DOMAIN_NAME] 0435 289 778" at bounding box center [640, 306] width 585 height 22
click at [550, 367] on main "Back Zsari [PERSON_NAME] Enquiry via [DOMAIN_NAME] [STREET_ADDRESS][PERSON_NAME…" at bounding box center [640, 287] width 641 height 443
click at [49, 80] on span "Properties" at bounding box center [49, 76] width 42 height 12
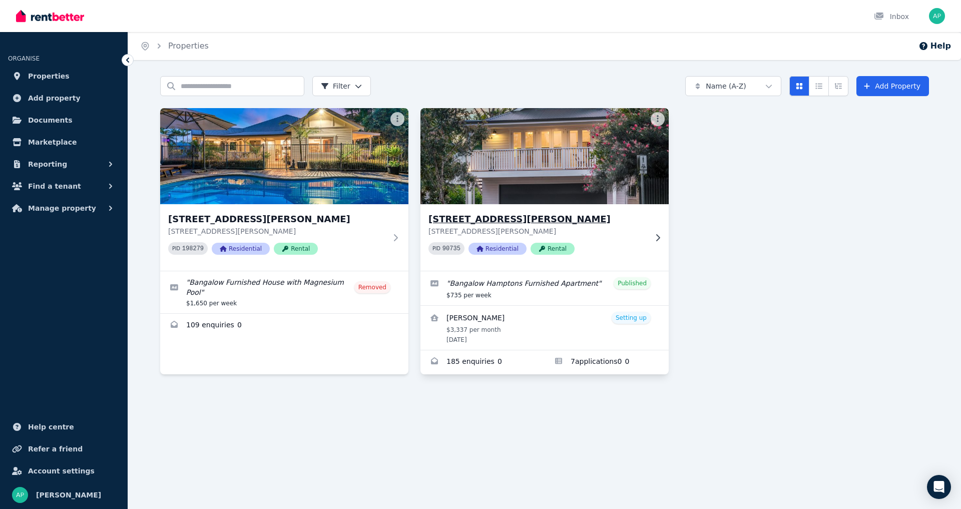
click at [521, 170] on img at bounding box center [544, 156] width 261 height 101
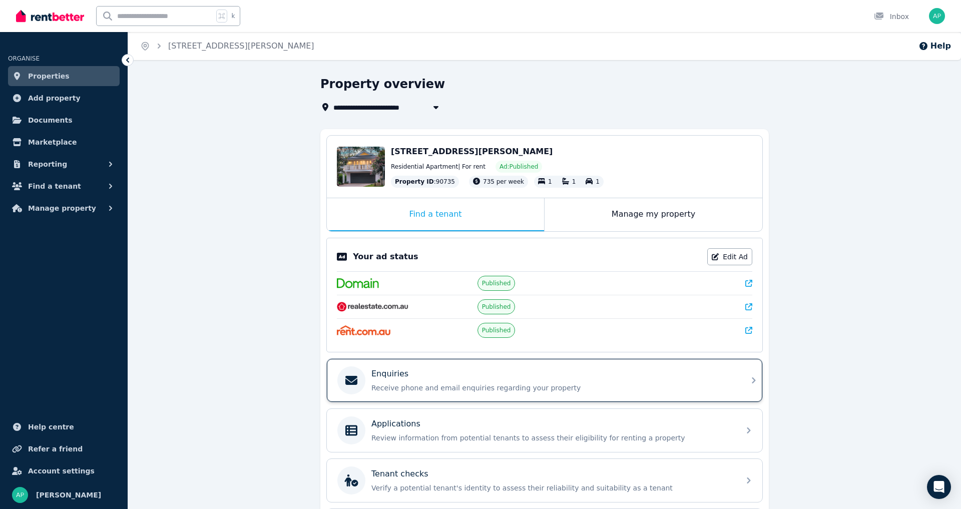
click at [431, 393] on p "Receive phone and email enquiries regarding your property" at bounding box center [552, 388] width 362 height 10
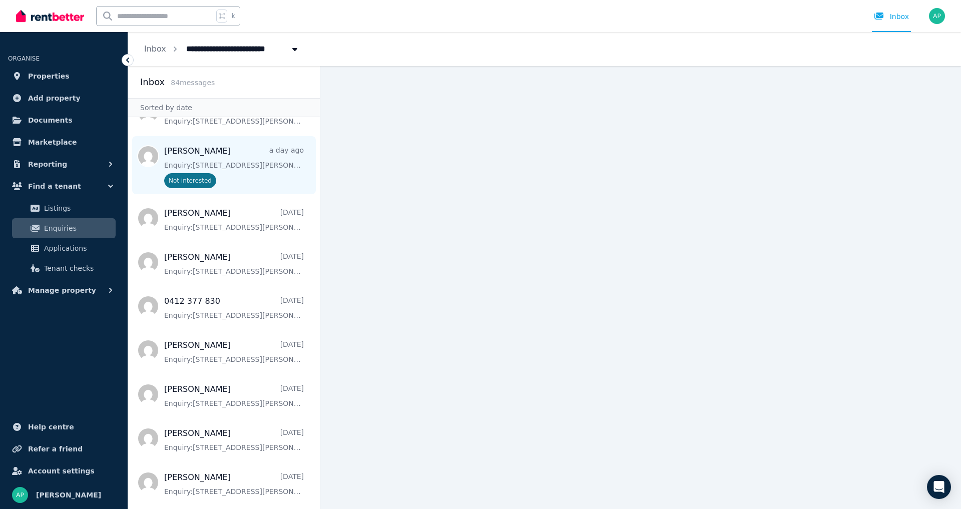
scroll to position [158, 0]
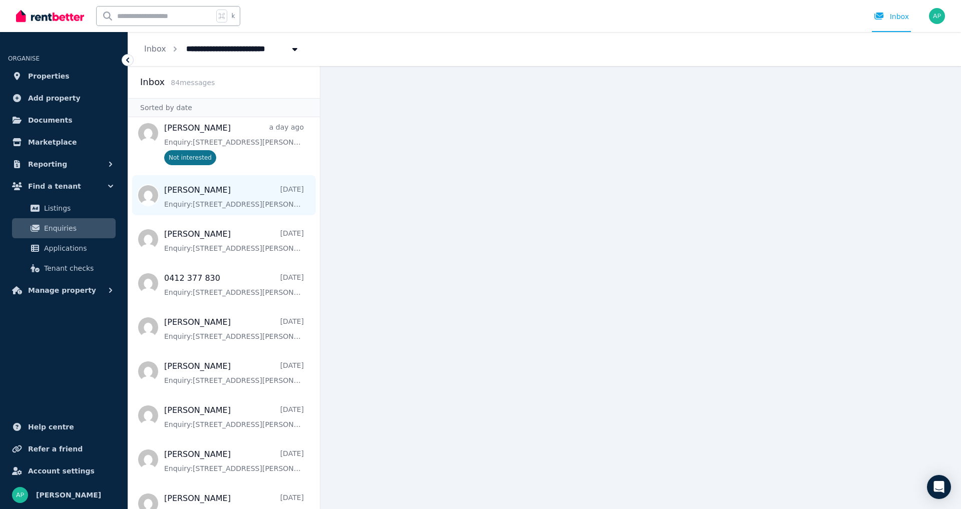
click at [259, 193] on span "Message list" at bounding box center [224, 195] width 192 height 40
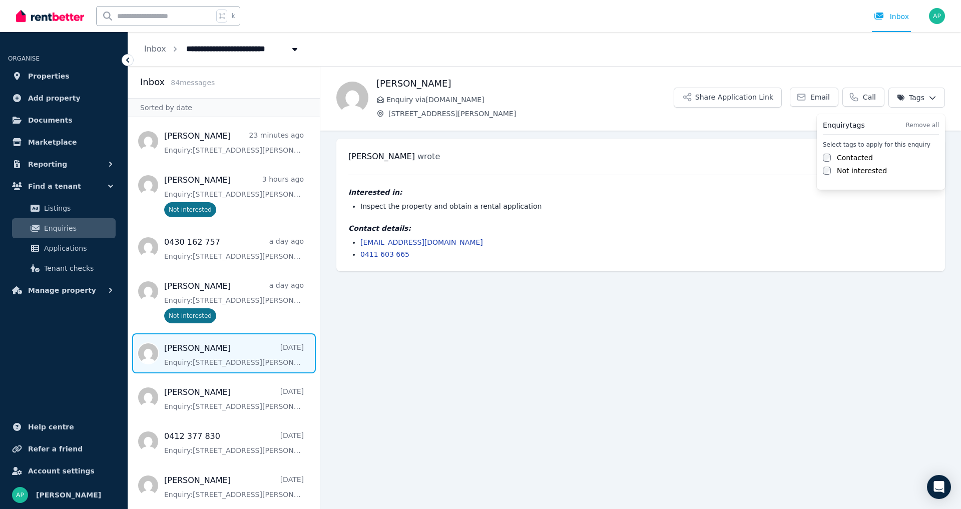
click at [931, 94] on html "**********" at bounding box center [480, 254] width 961 height 509
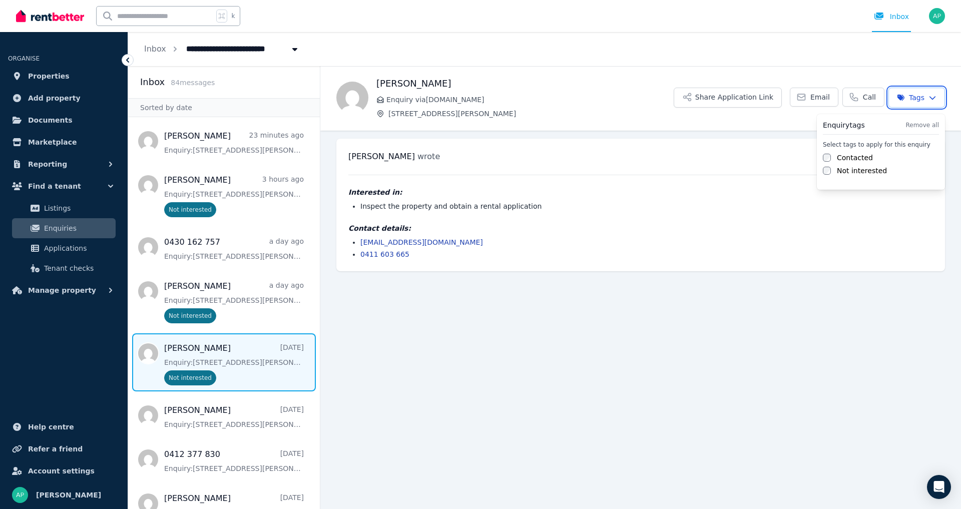
drag, startPoint x: 505, startPoint y: 385, endPoint x: 497, endPoint y: 381, distance: 7.8
click at [505, 385] on html "**********" at bounding box center [480, 254] width 961 height 509
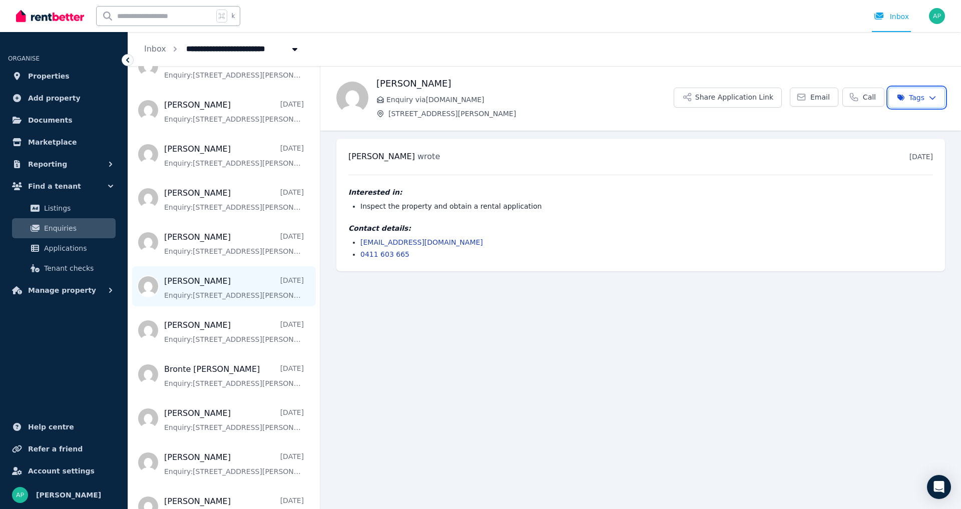
scroll to position [486, 0]
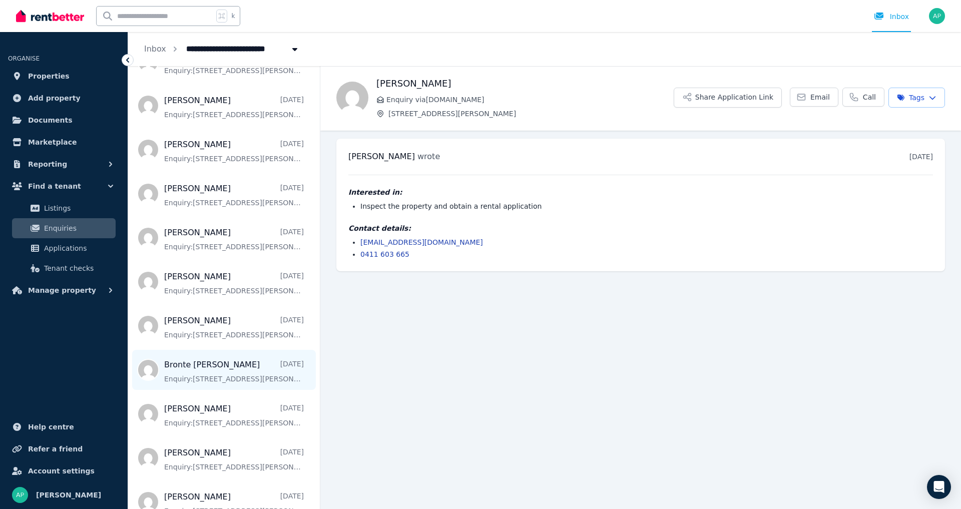
click at [284, 375] on span "Message list" at bounding box center [224, 370] width 192 height 40
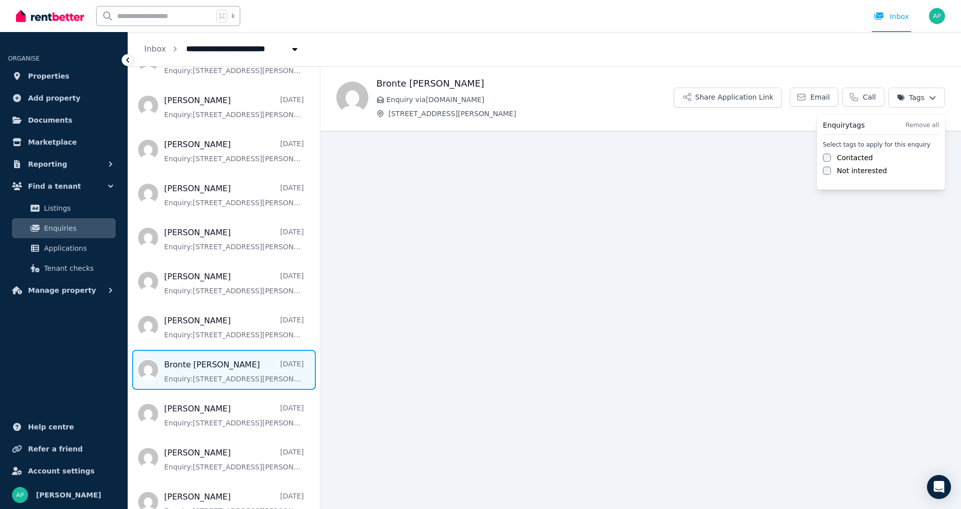
click at [935, 97] on html "**********" at bounding box center [480, 254] width 961 height 509
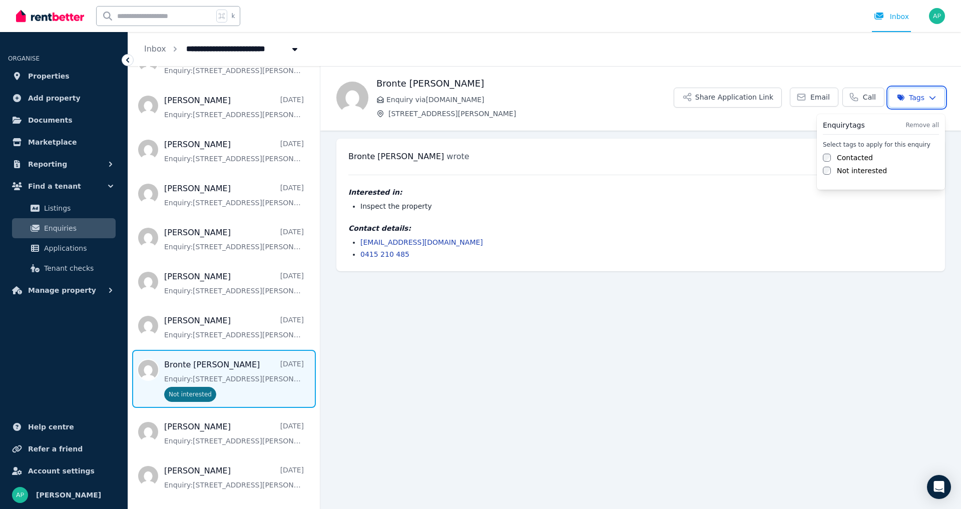
click at [440, 358] on html "**********" at bounding box center [480, 254] width 961 height 509
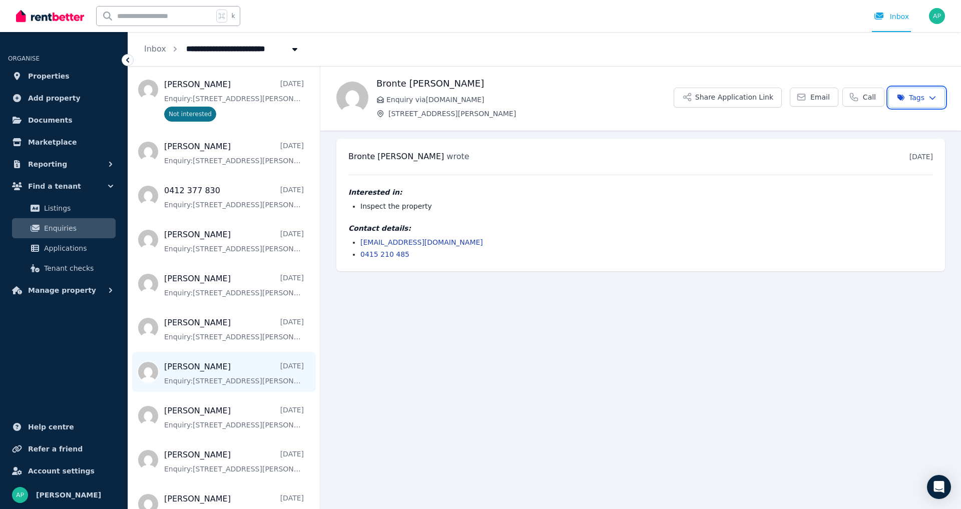
scroll to position [249, 0]
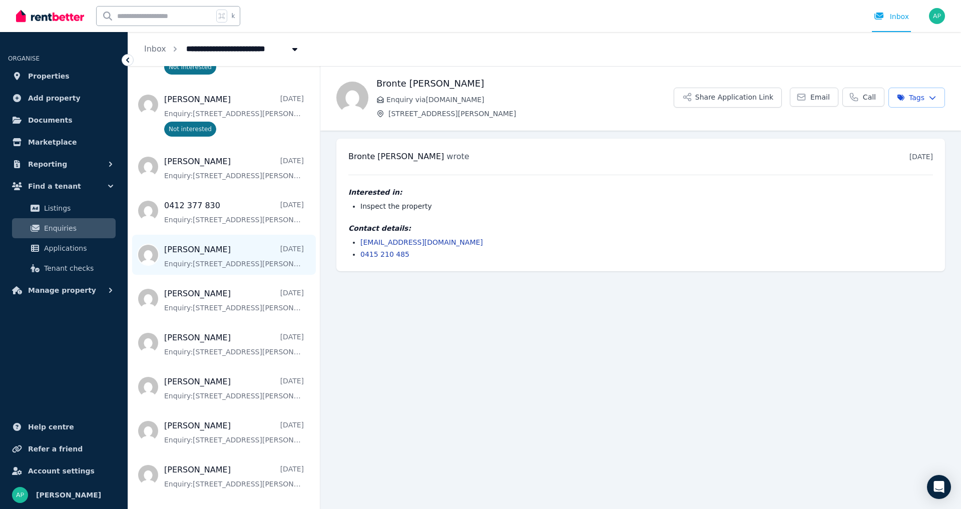
click at [295, 259] on span "Message list" at bounding box center [224, 255] width 192 height 40
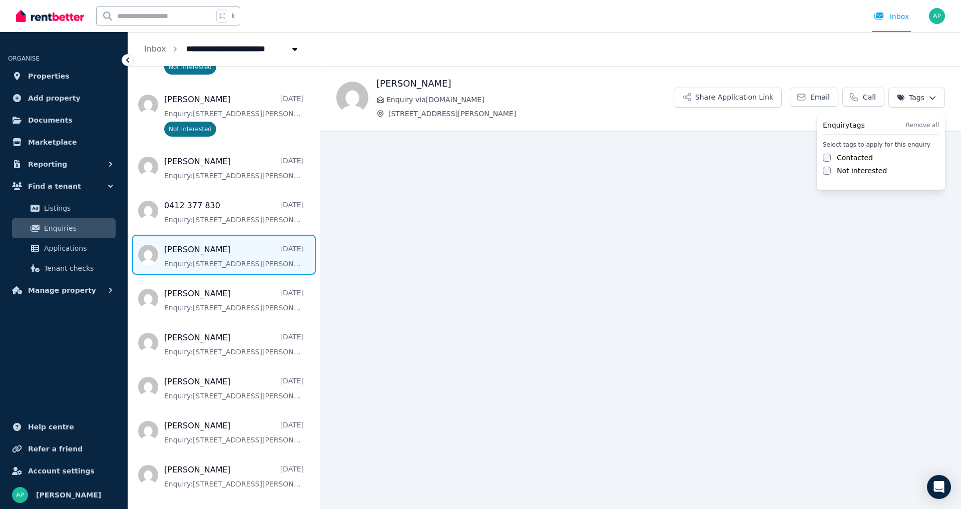
click at [931, 97] on html "**********" at bounding box center [480, 254] width 961 height 509
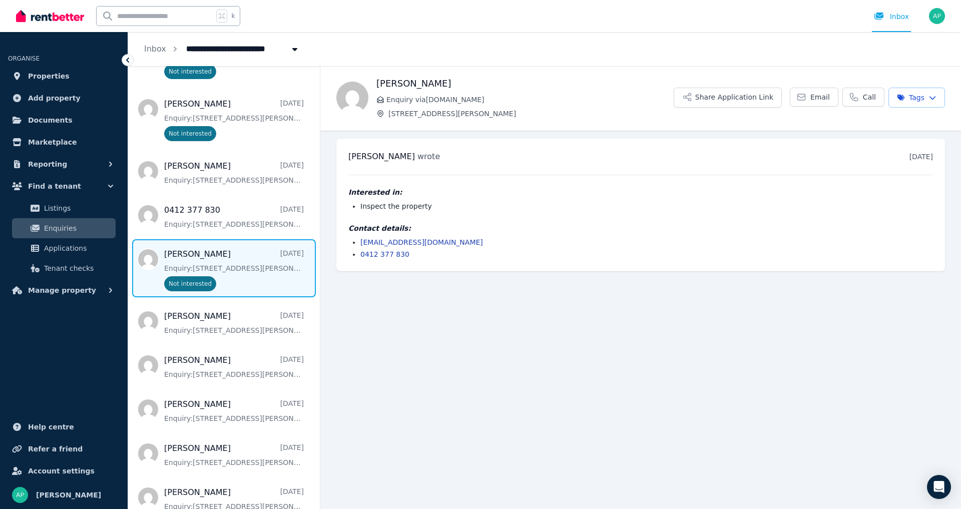
click at [933, 98] on icon "button" at bounding box center [932, 97] width 8 height 7
click at [934, 96] on html "**********" at bounding box center [480, 254] width 961 height 509
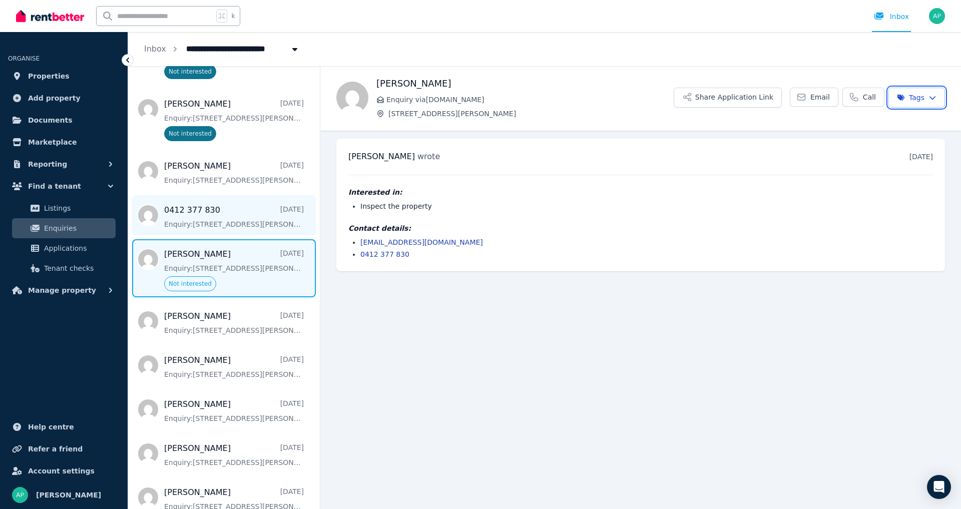
click at [238, 220] on html "**********" at bounding box center [480, 254] width 961 height 509
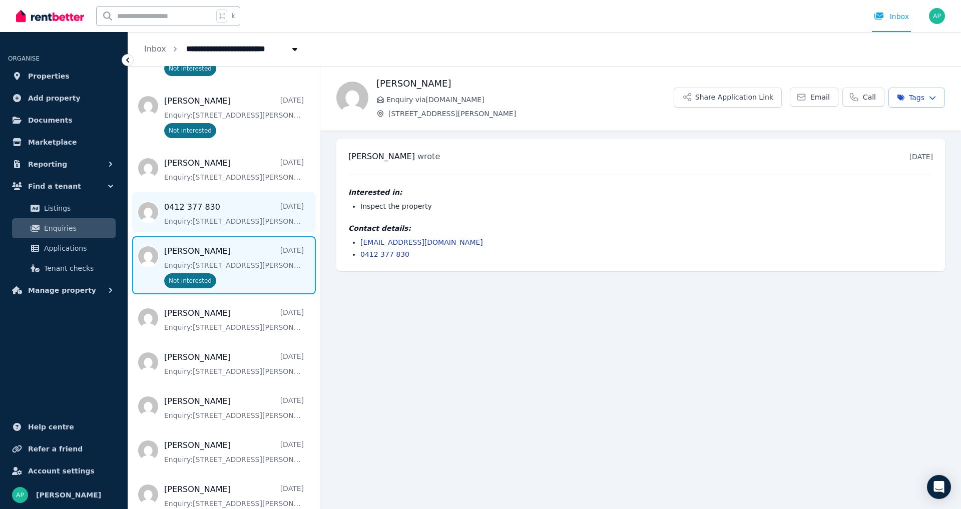
click at [241, 220] on span "Message list" at bounding box center [224, 212] width 192 height 40
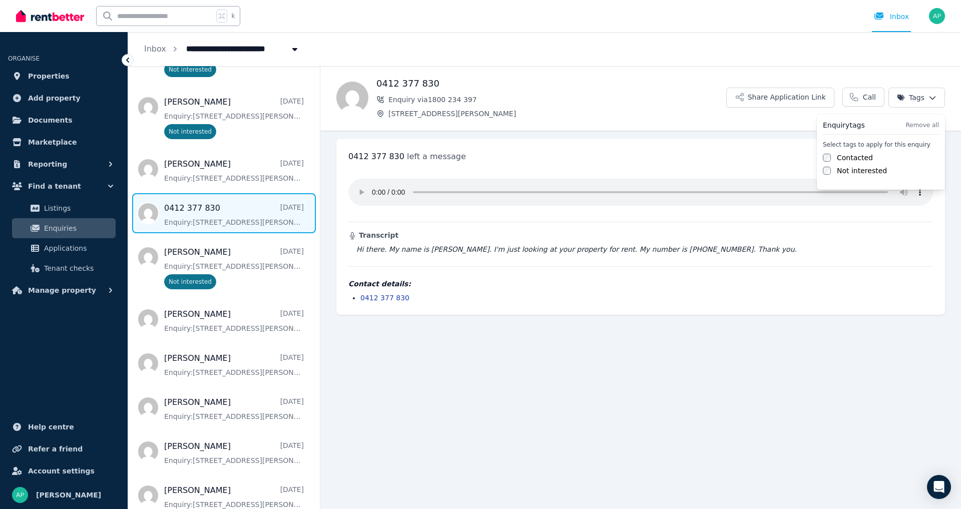
click at [934, 96] on html "**********" at bounding box center [480, 254] width 961 height 509
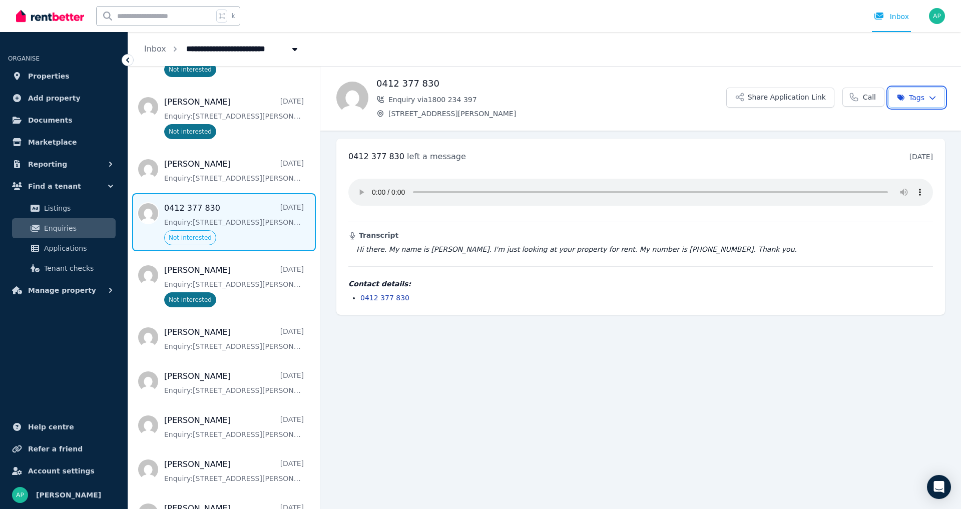
click at [659, 371] on html "**********" at bounding box center [480, 254] width 961 height 509
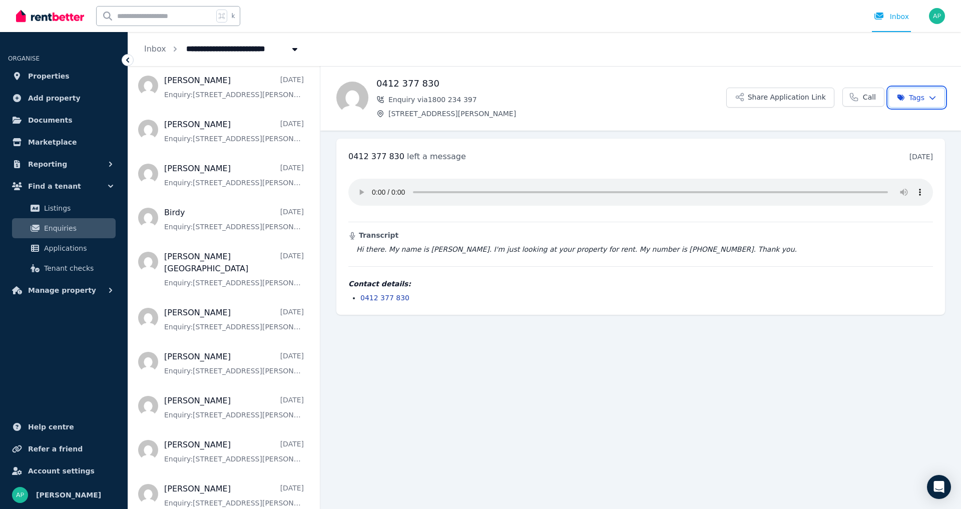
scroll to position [1004, 0]
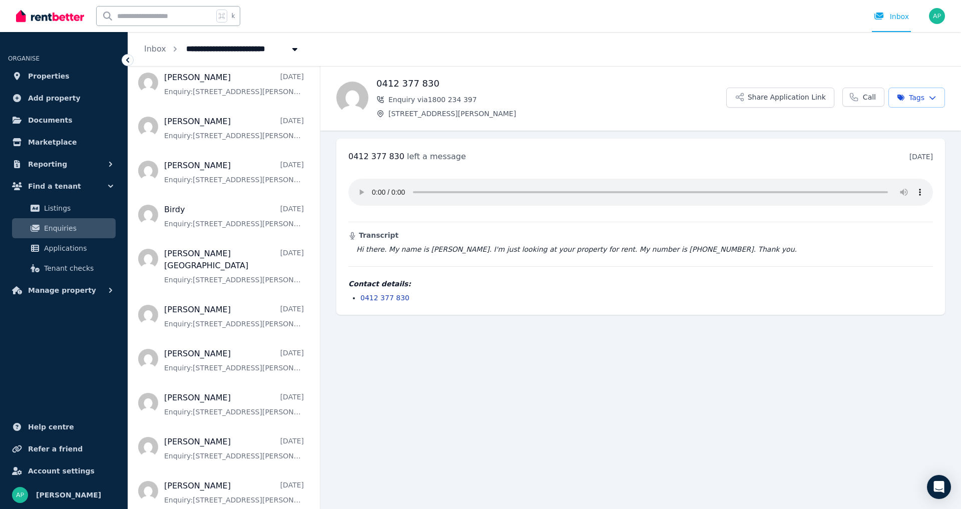
click at [934, 96] on icon "button" at bounding box center [932, 97] width 8 height 7
click at [932, 95] on html "**********" at bounding box center [480, 254] width 961 height 509
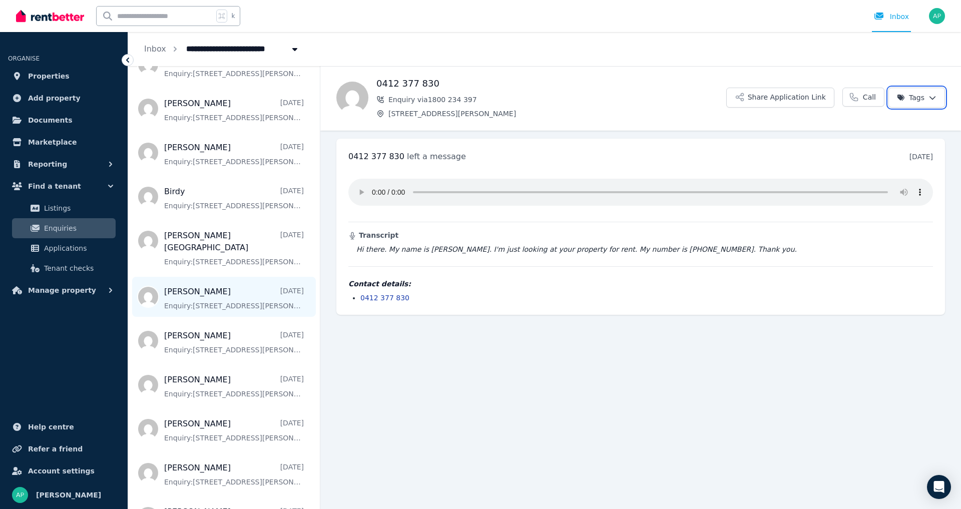
click at [269, 295] on html "**********" at bounding box center [480, 254] width 961 height 509
click at [273, 291] on span "Message list" at bounding box center [224, 297] width 192 height 40
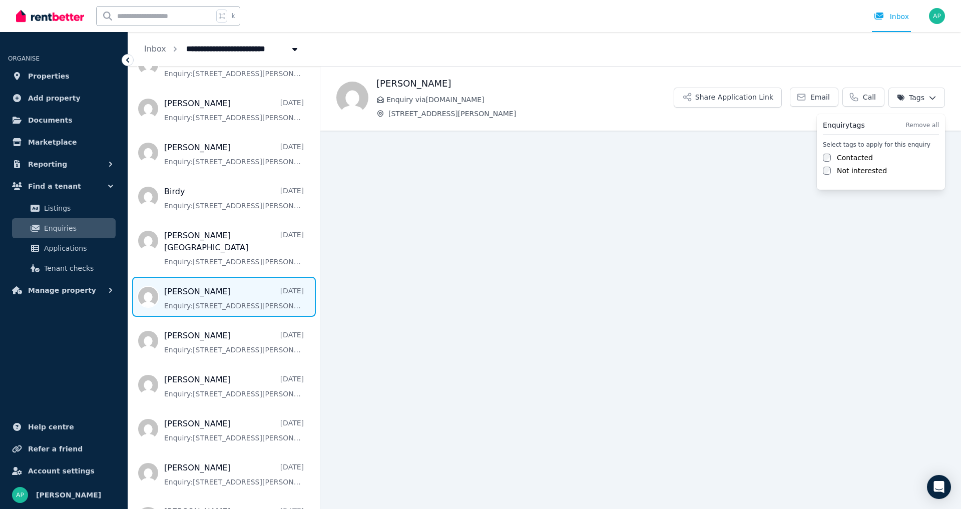
click at [933, 97] on html "**********" at bounding box center [480, 254] width 961 height 509
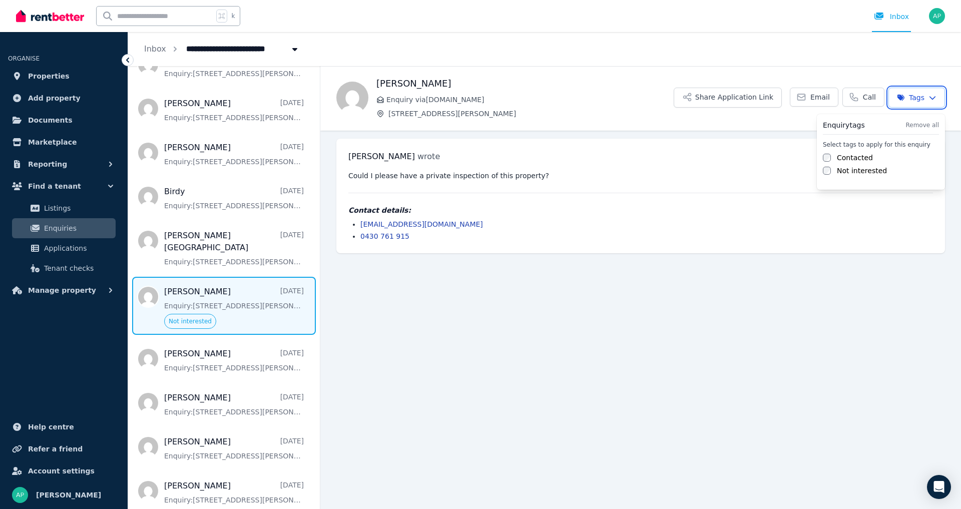
click at [663, 365] on html "**********" at bounding box center [480, 254] width 961 height 509
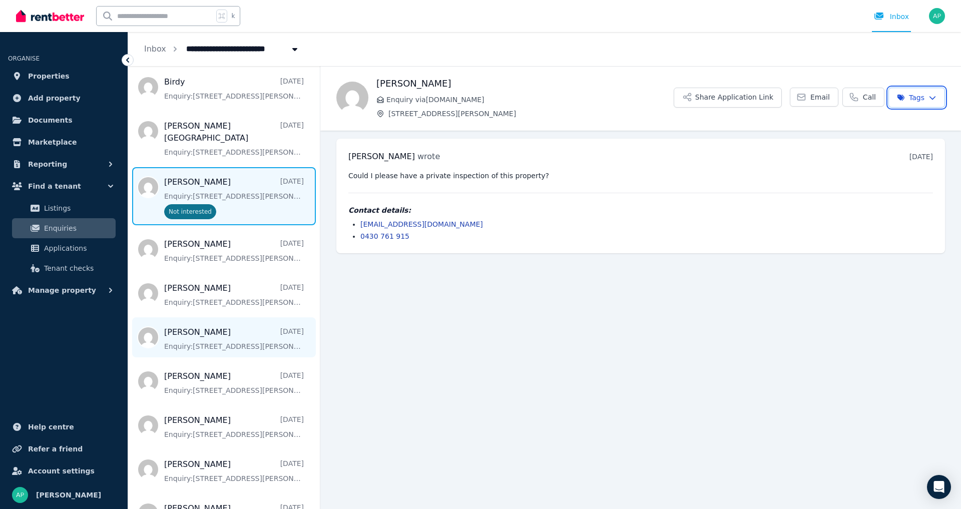
scroll to position [1201, 0]
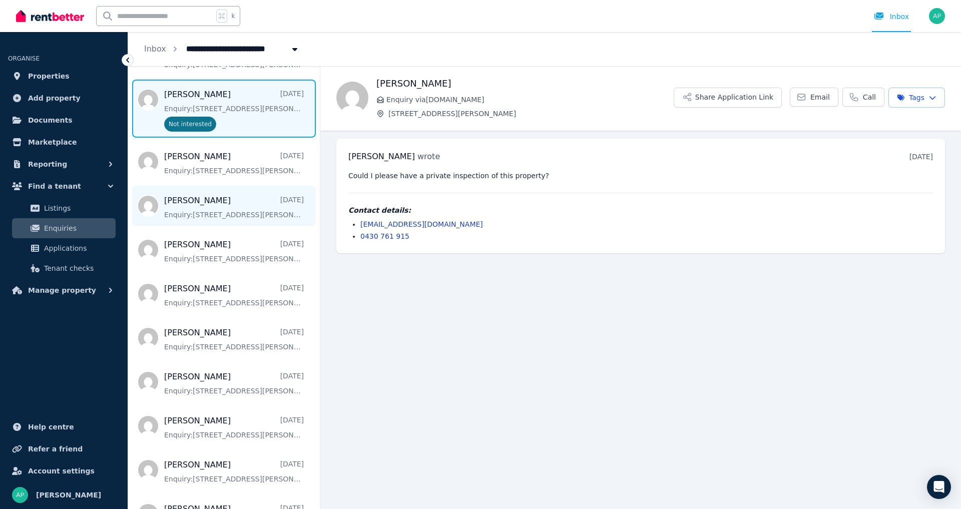
click at [279, 205] on span "Message list" at bounding box center [224, 206] width 192 height 40
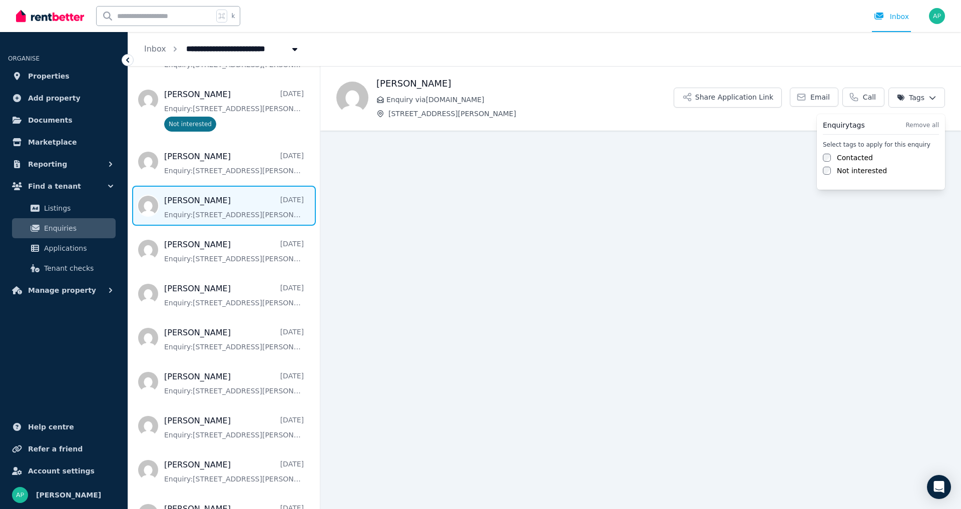
click at [934, 98] on html "**********" at bounding box center [480, 254] width 961 height 509
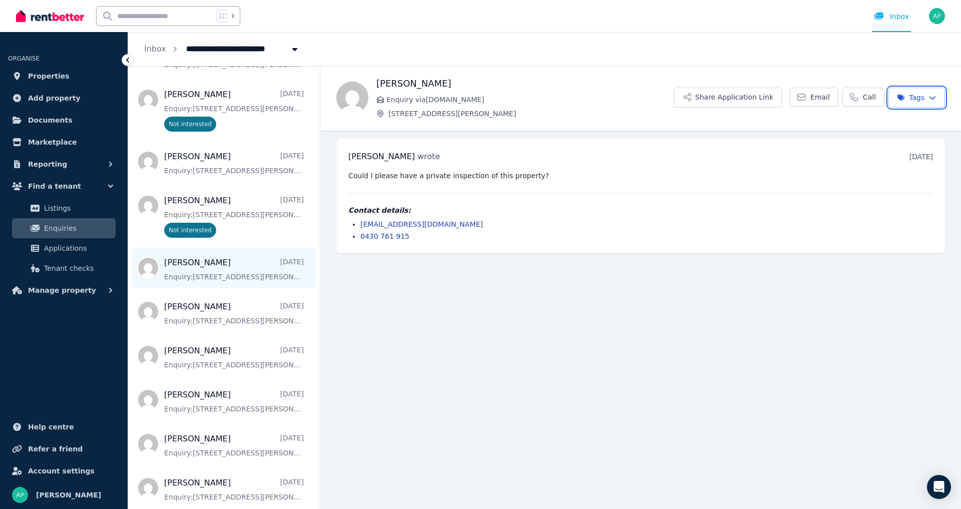
click at [257, 275] on html "**********" at bounding box center [480, 254] width 961 height 509
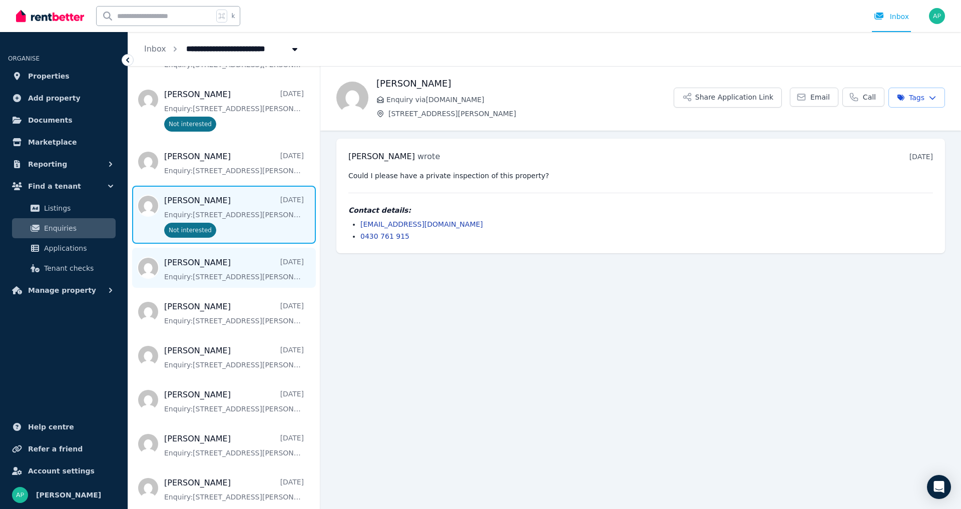
click at [259, 268] on span "Message list" at bounding box center [224, 268] width 192 height 40
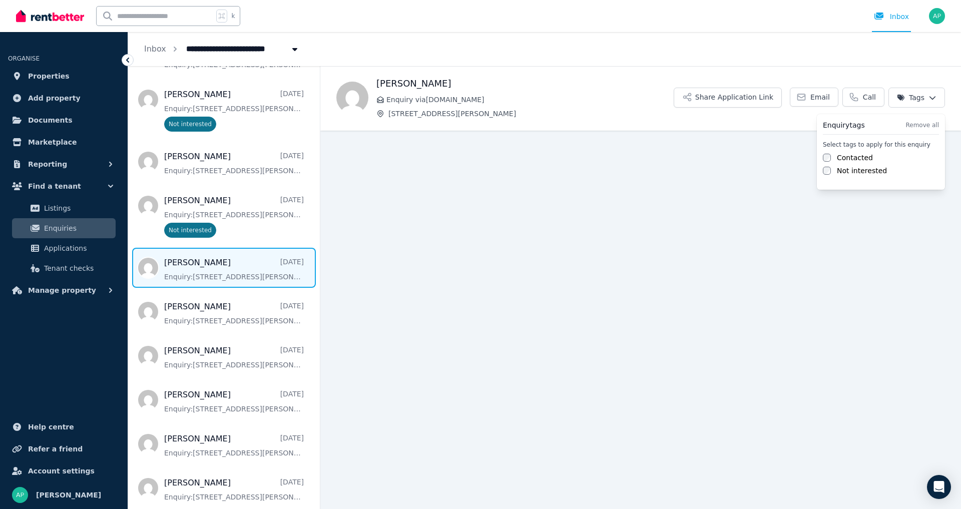
click at [934, 96] on html "**********" at bounding box center [480, 254] width 961 height 509
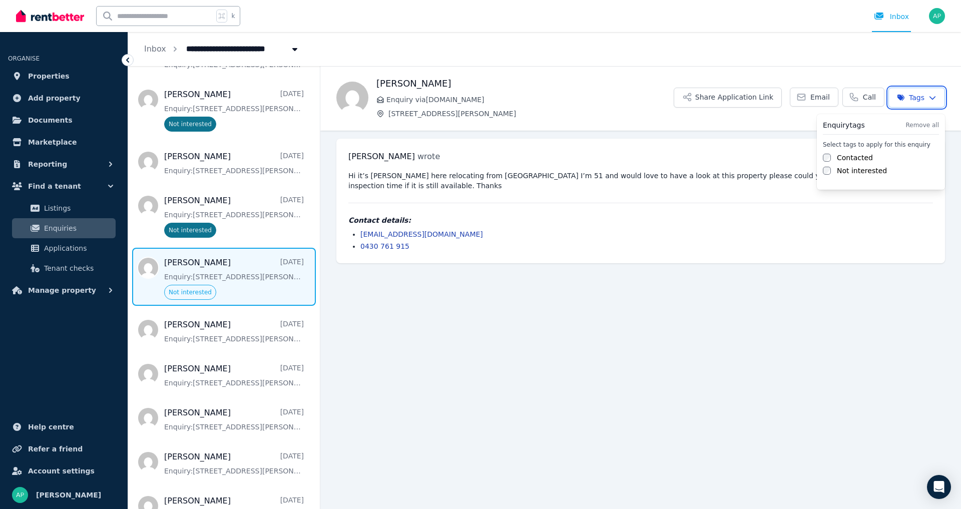
click at [594, 307] on html "**********" at bounding box center [480, 254] width 961 height 509
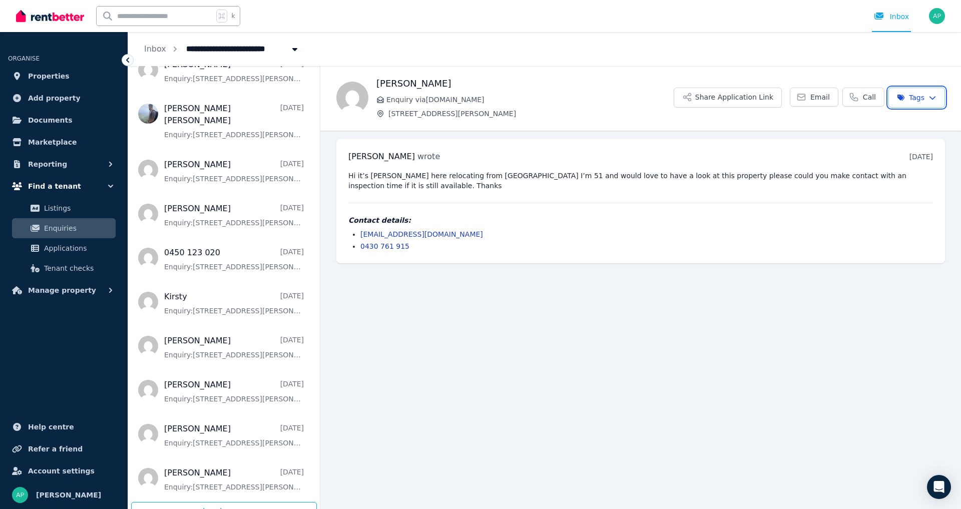
scroll to position [1, 0]
click at [61, 186] on span "Find a tenant" at bounding box center [54, 186] width 53 height 12
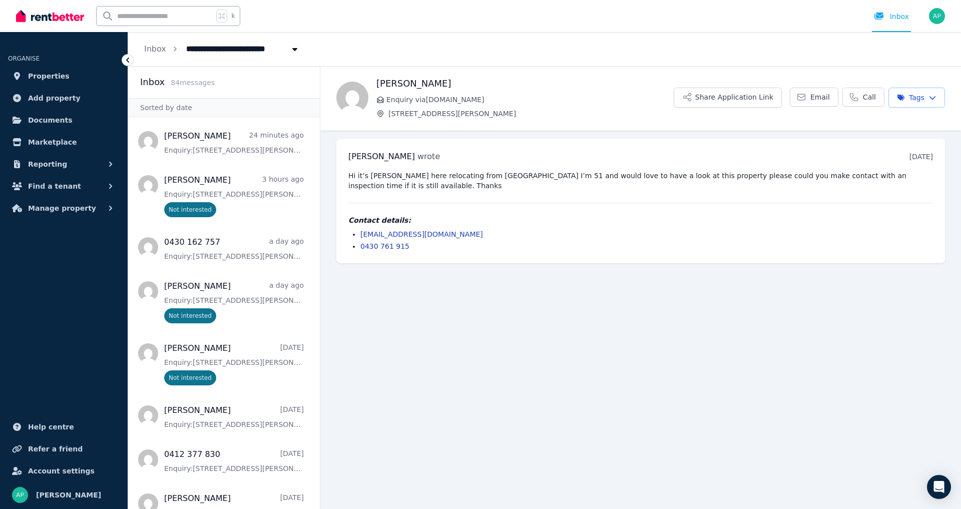
scroll to position [0, 0]
drag, startPoint x: 588, startPoint y: 352, endPoint x: 567, endPoint y: 324, distance: 35.0
click at [581, 345] on main "Back [PERSON_NAME] Enquiry via [DOMAIN_NAME] [STREET_ADDRESS][PERSON_NAME] Appl…" at bounding box center [640, 287] width 641 height 443
